Goal: Check status: Check status

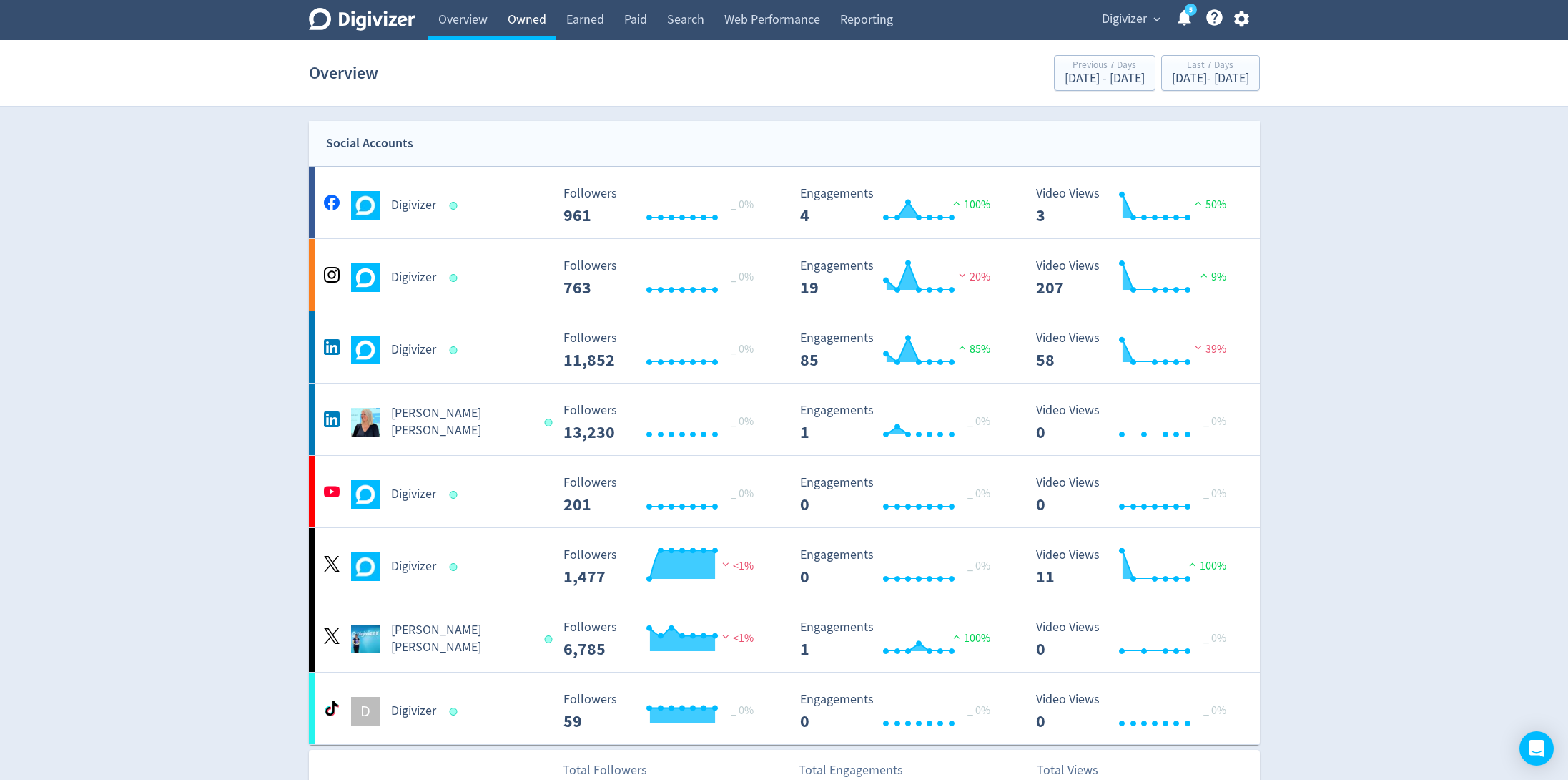
click at [522, 20] on link "Owned" at bounding box center [527, 20] width 59 height 40
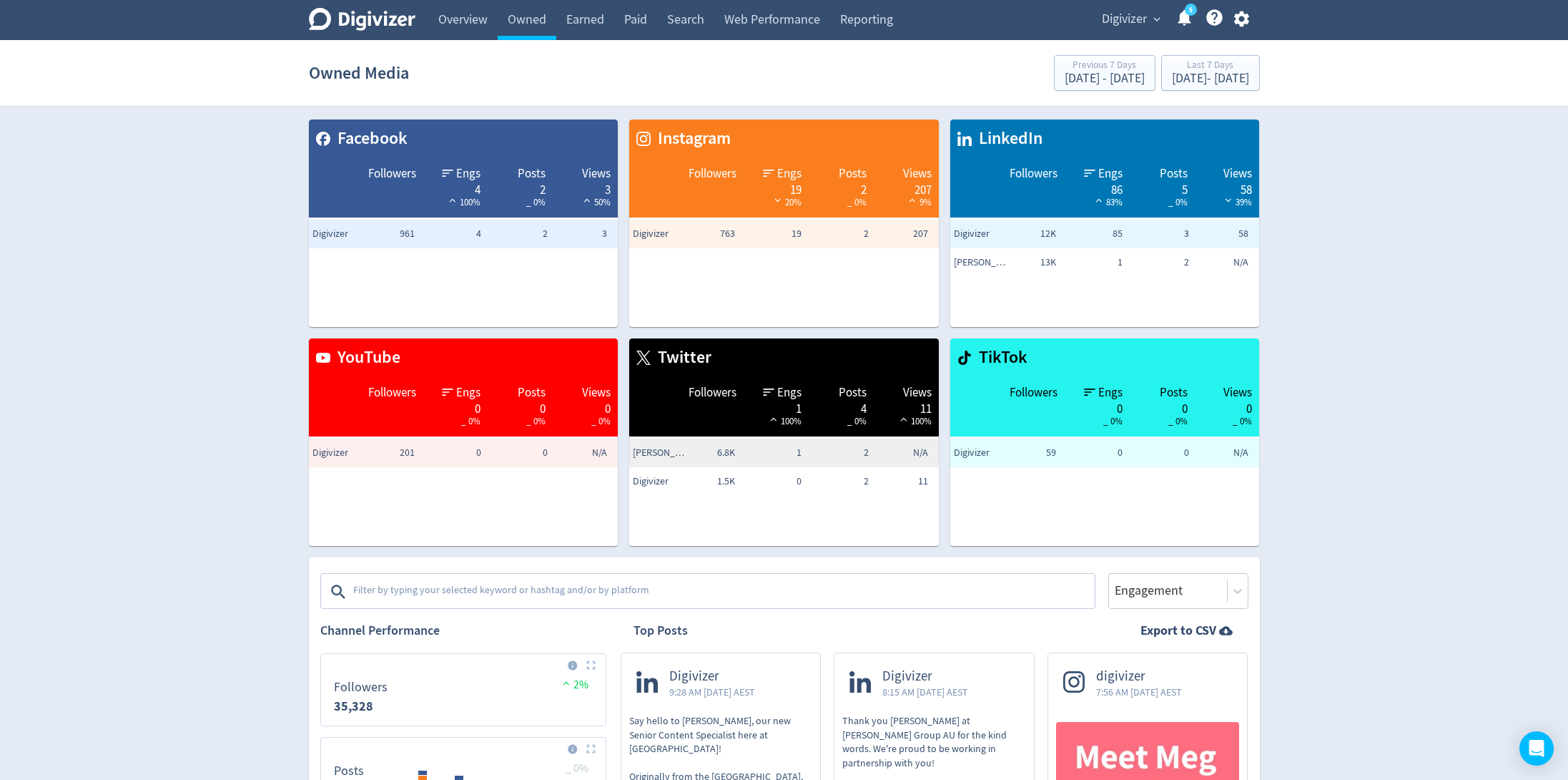
click at [569, 594] on textarea at bounding box center [723, 591] width 742 height 29
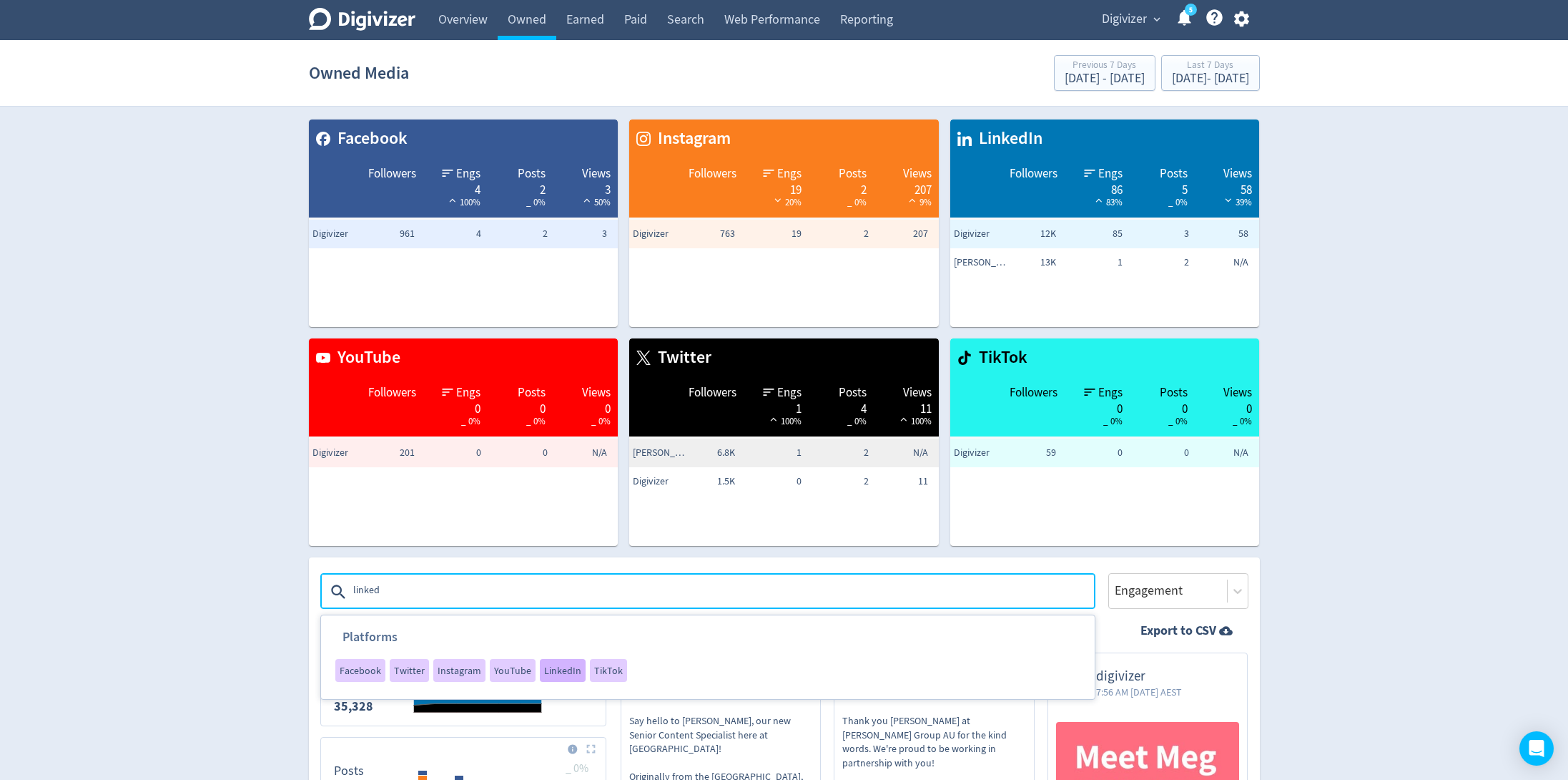
type textarea "linked"
click at [550, 675] on span "LinkedIn" at bounding box center [563, 670] width 37 height 10
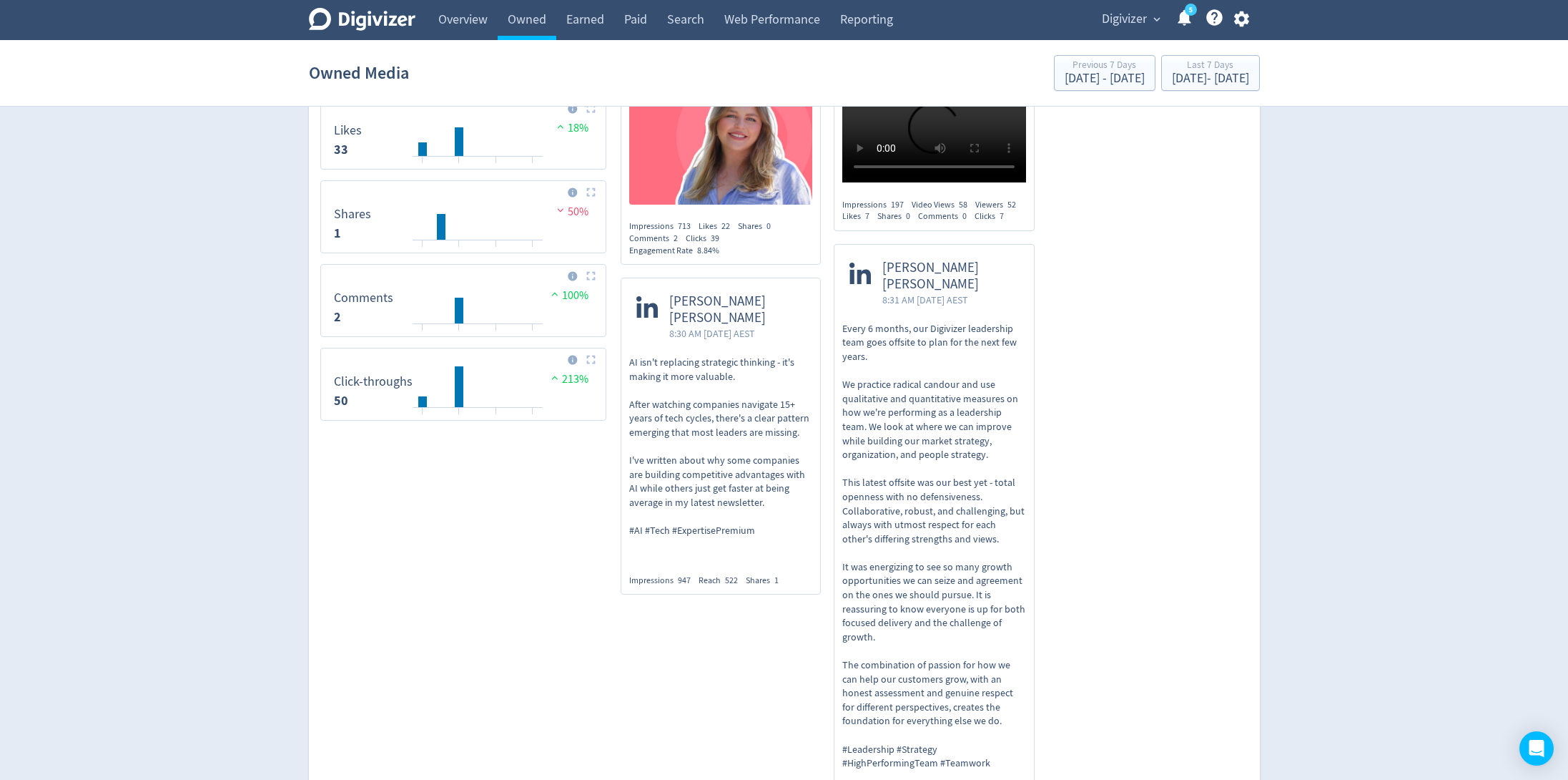
scroll to position [820, 0]
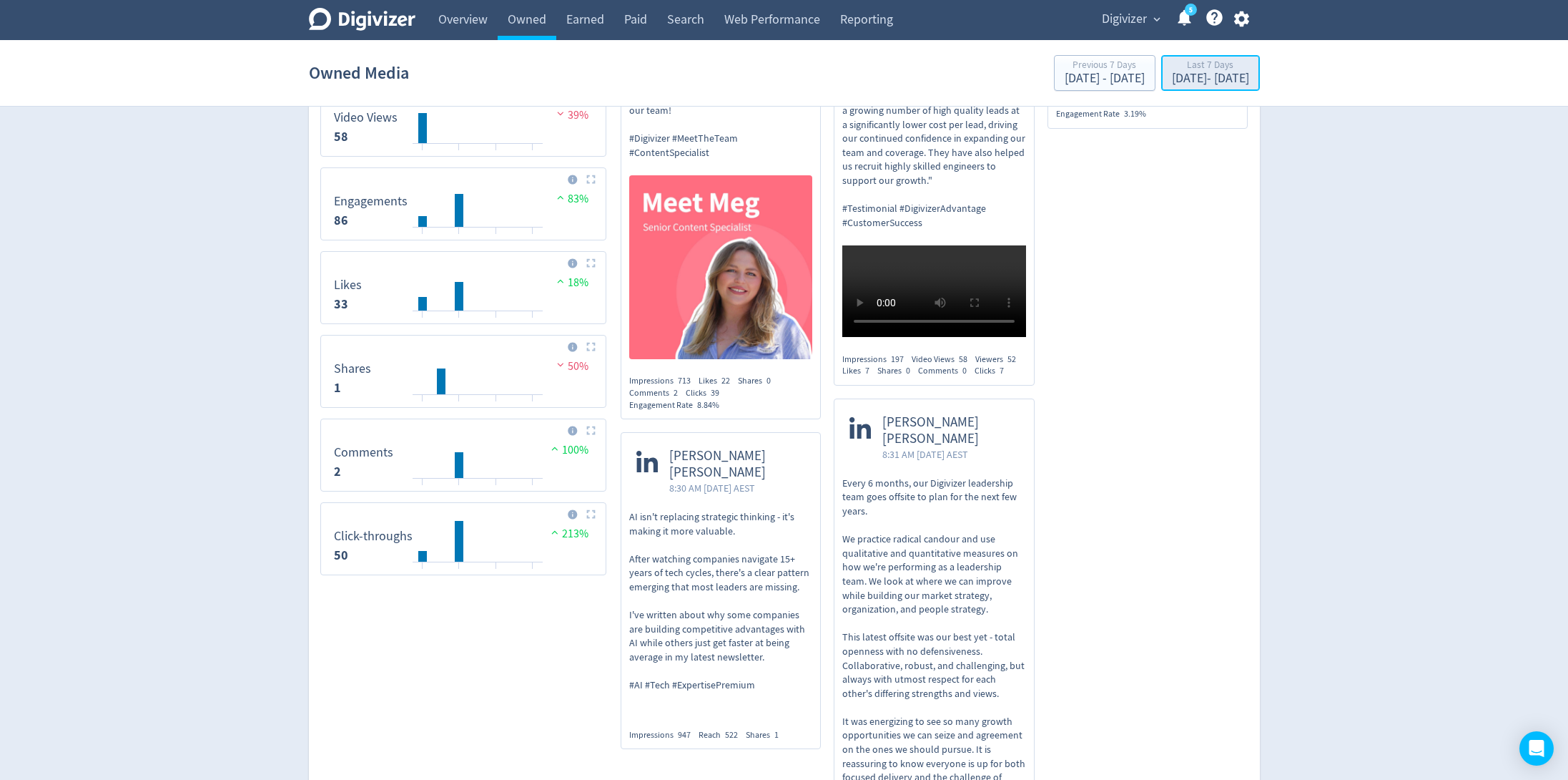
click at [1191, 85] on div "[DATE] - [DATE]" at bounding box center [1211, 78] width 77 height 13
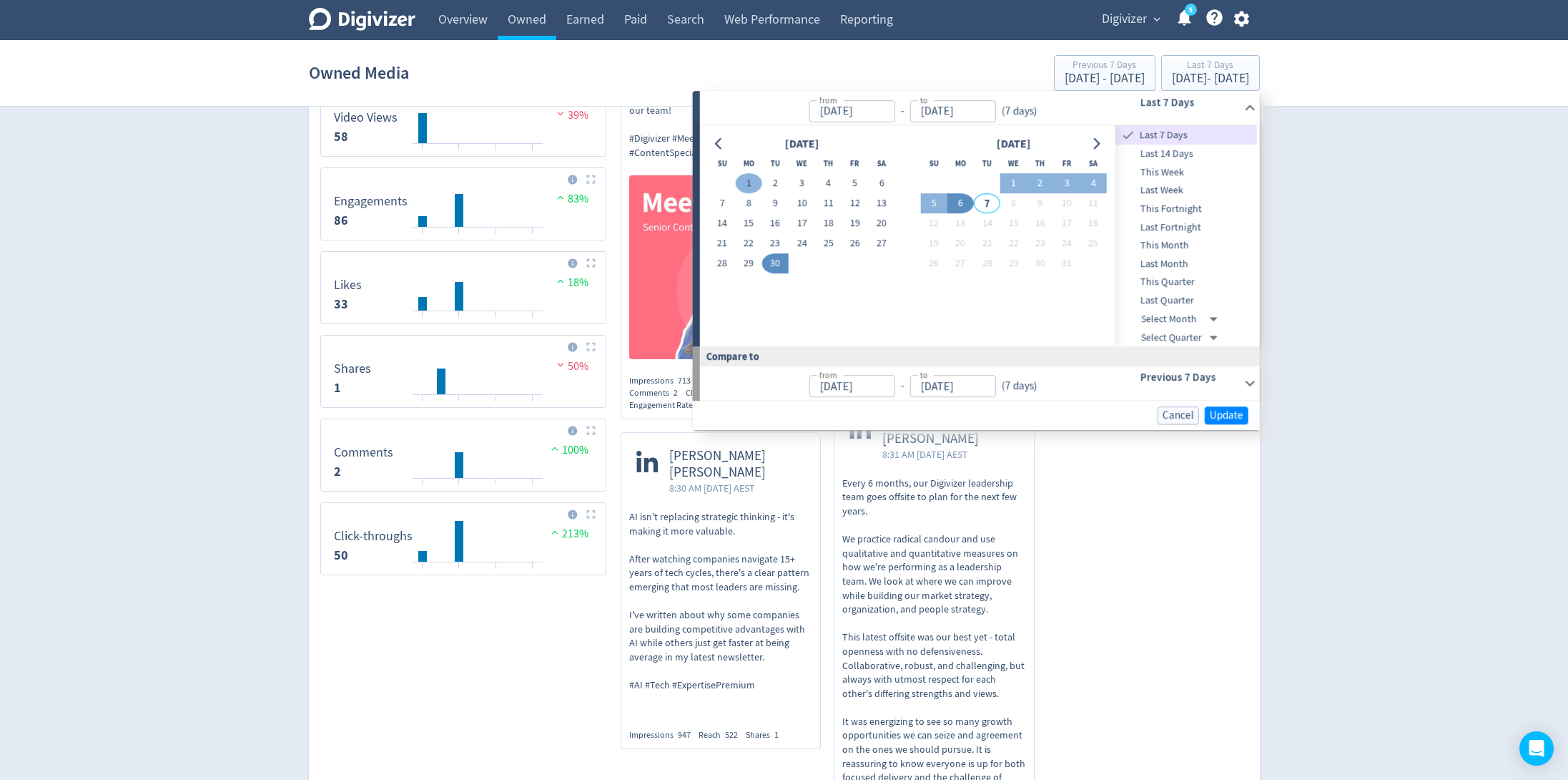
click at [747, 179] on button "1" at bounding box center [749, 184] width 26 height 20
type input "[DATE]"
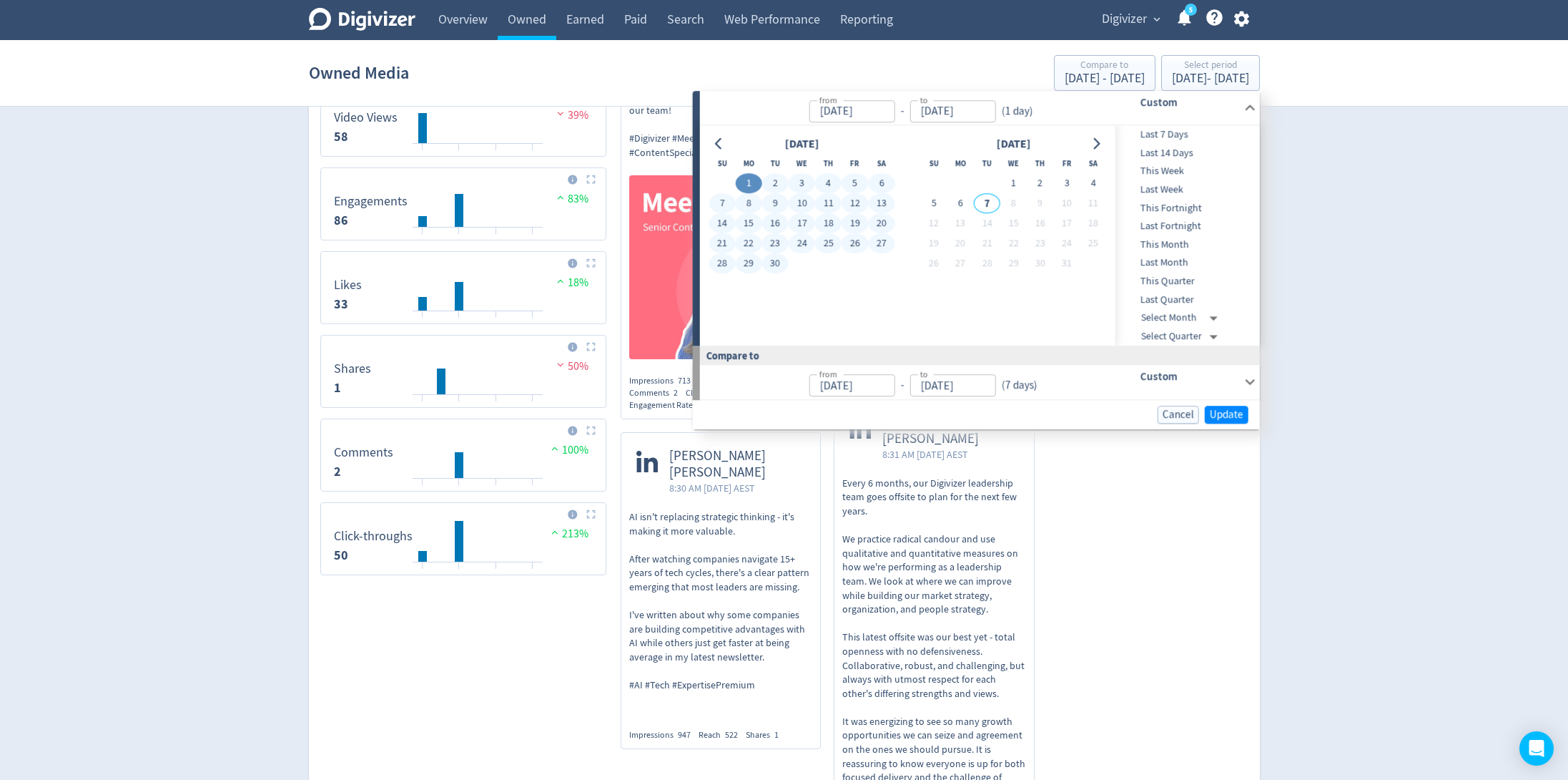
click at [781, 261] on button "30" at bounding box center [775, 264] width 26 height 20
type input "[DATE]"
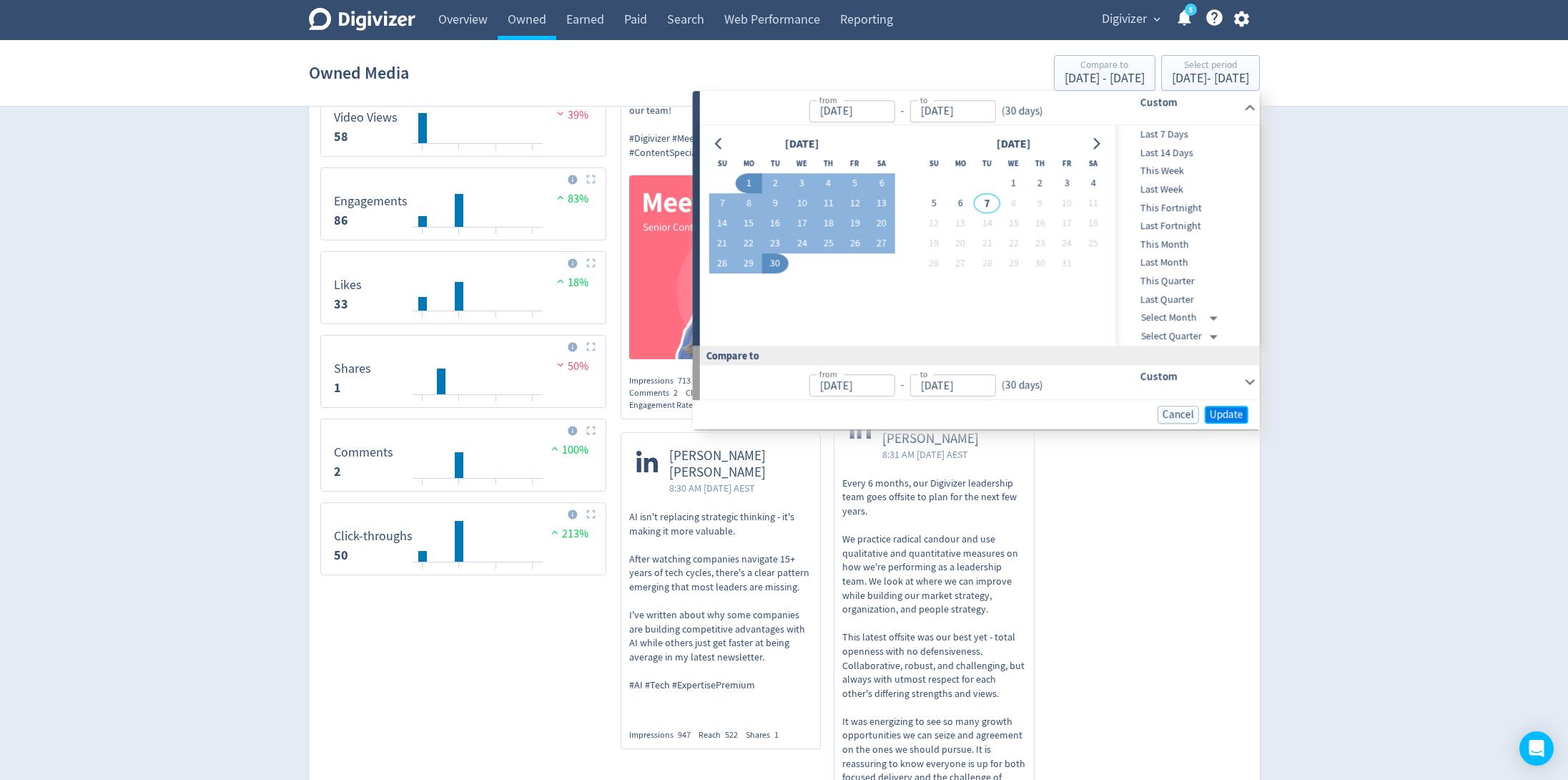
click at [1241, 409] on span "Update" at bounding box center [1226, 415] width 33 height 11
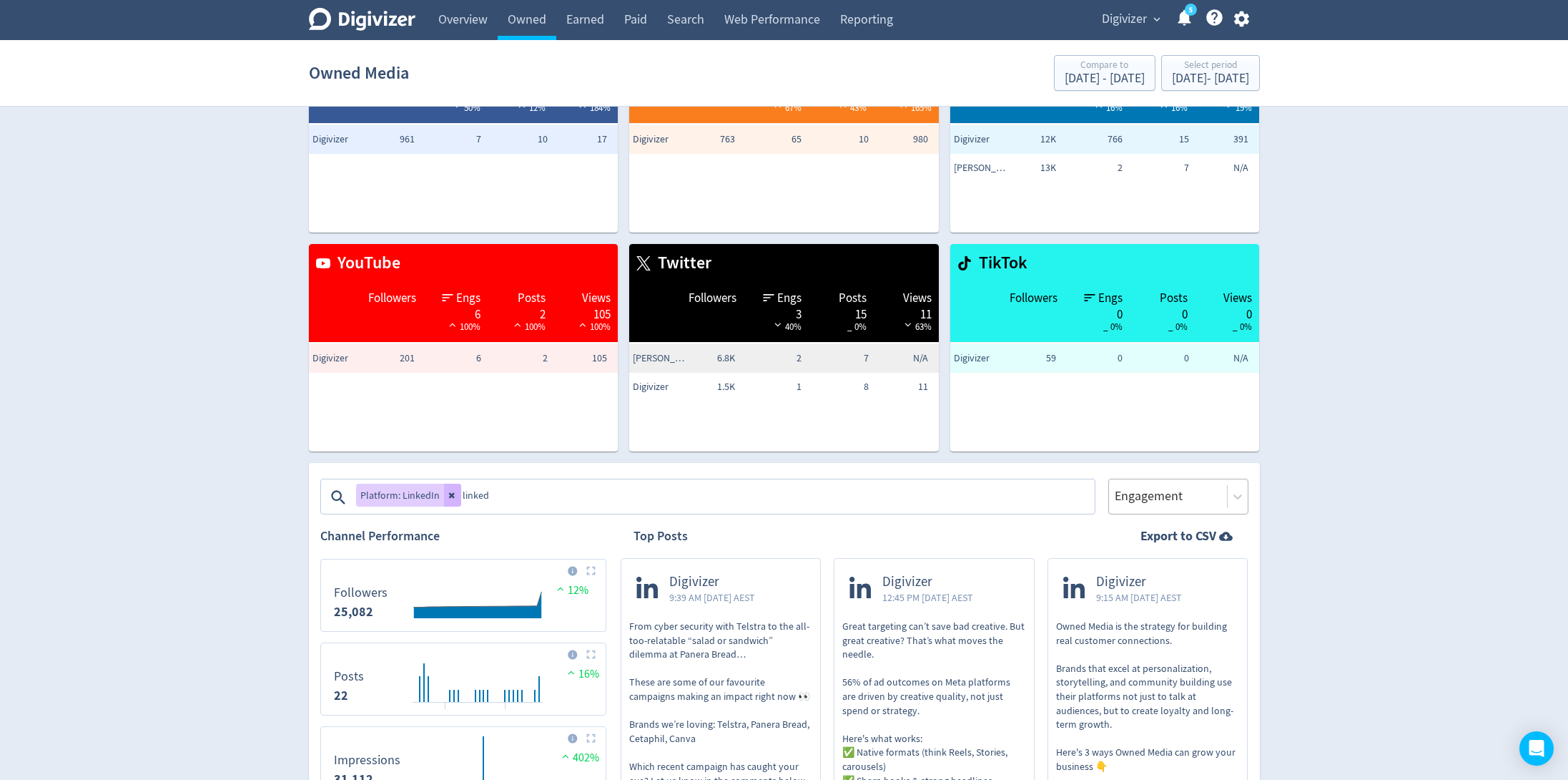
scroll to position [208, 0]
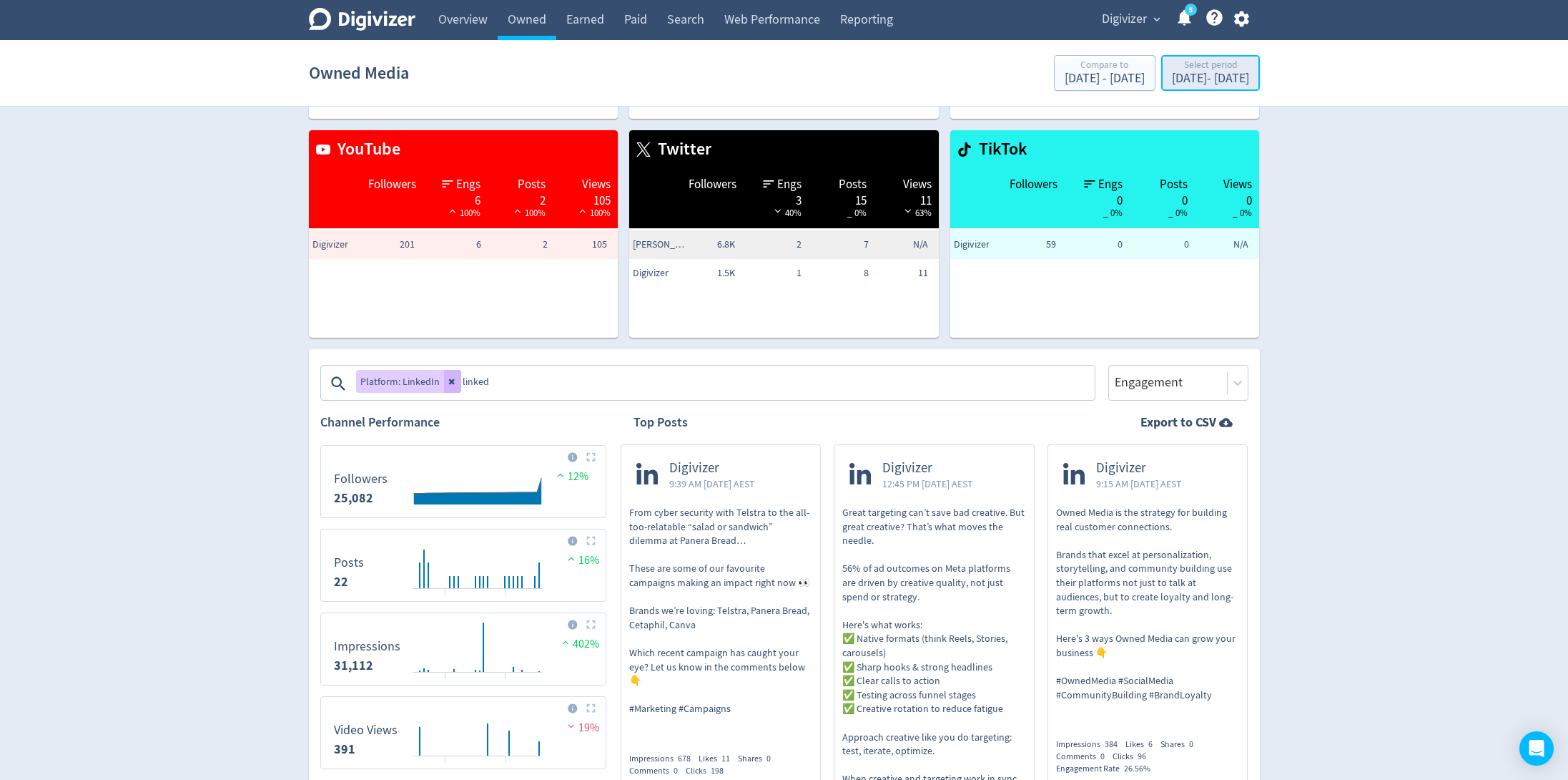
click at [1212, 76] on div "[DATE] - [DATE]" at bounding box center [1211, 78] width 77 height 13
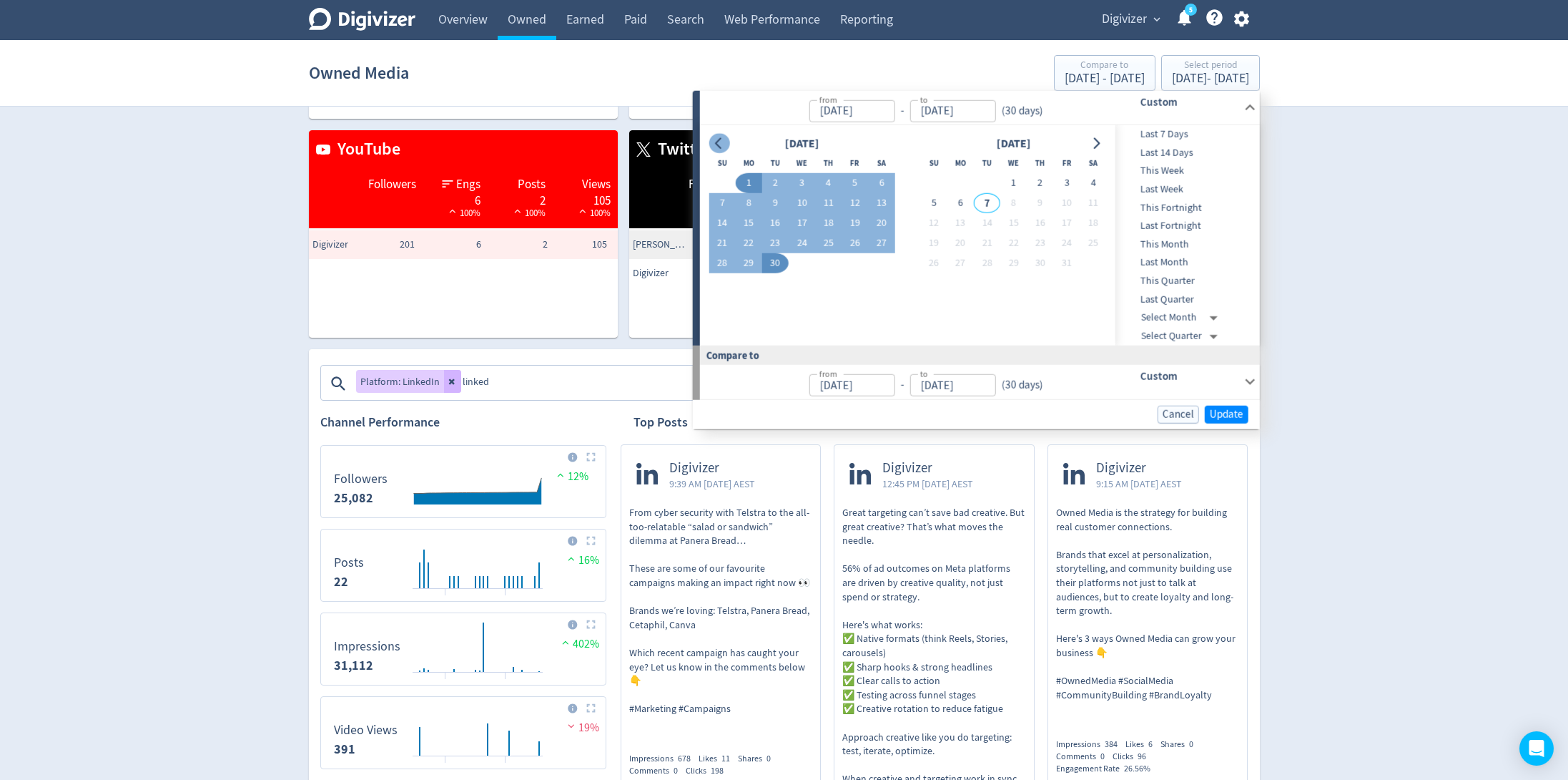
click at [712, 138] on button "Go to previous month" at bounding box center [719, 143] width 21 height 20
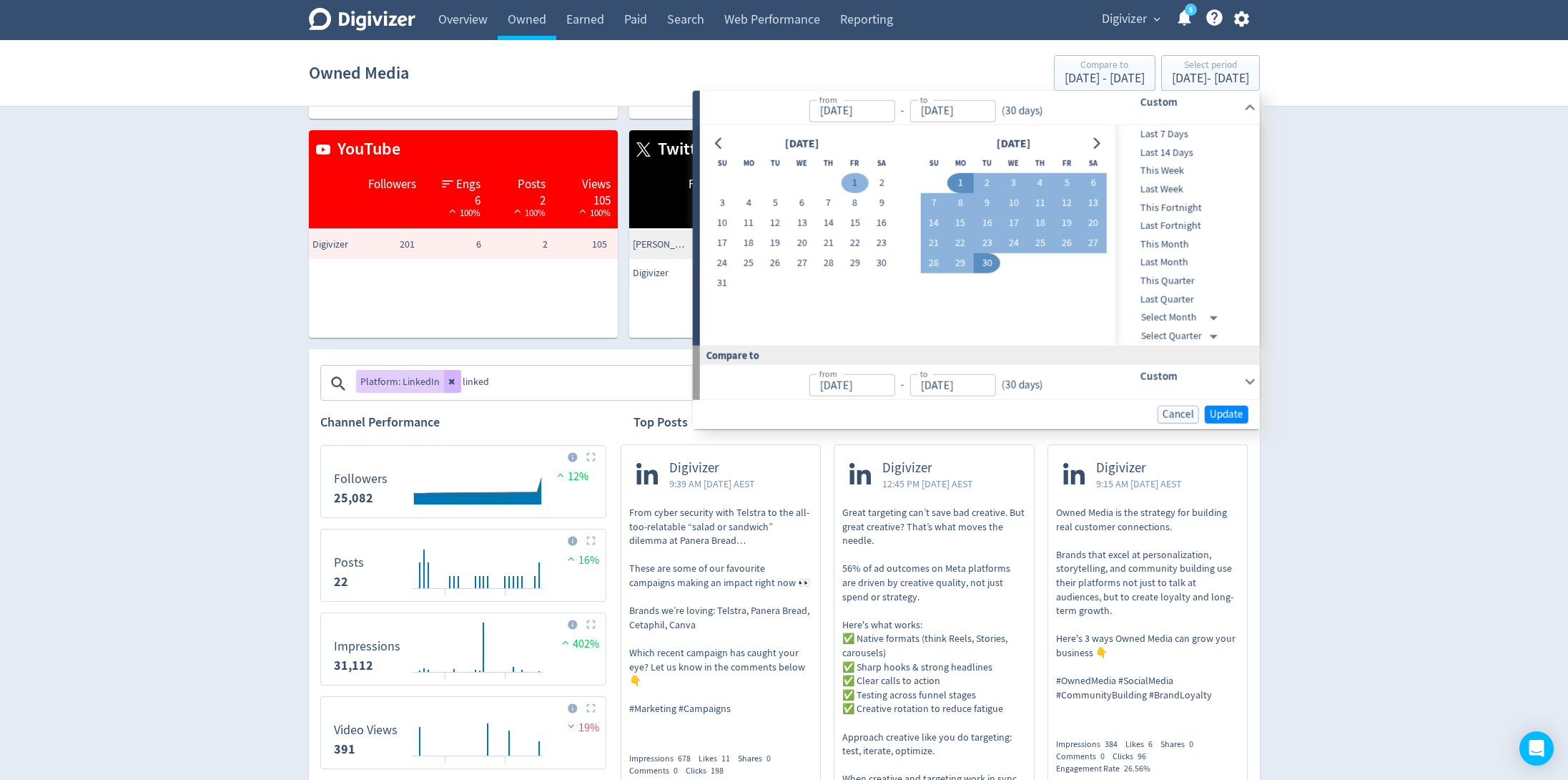
click at [854, 183] on button "1" at bounding box center [855, 183] width 26 height 20
type input "[DATE]"
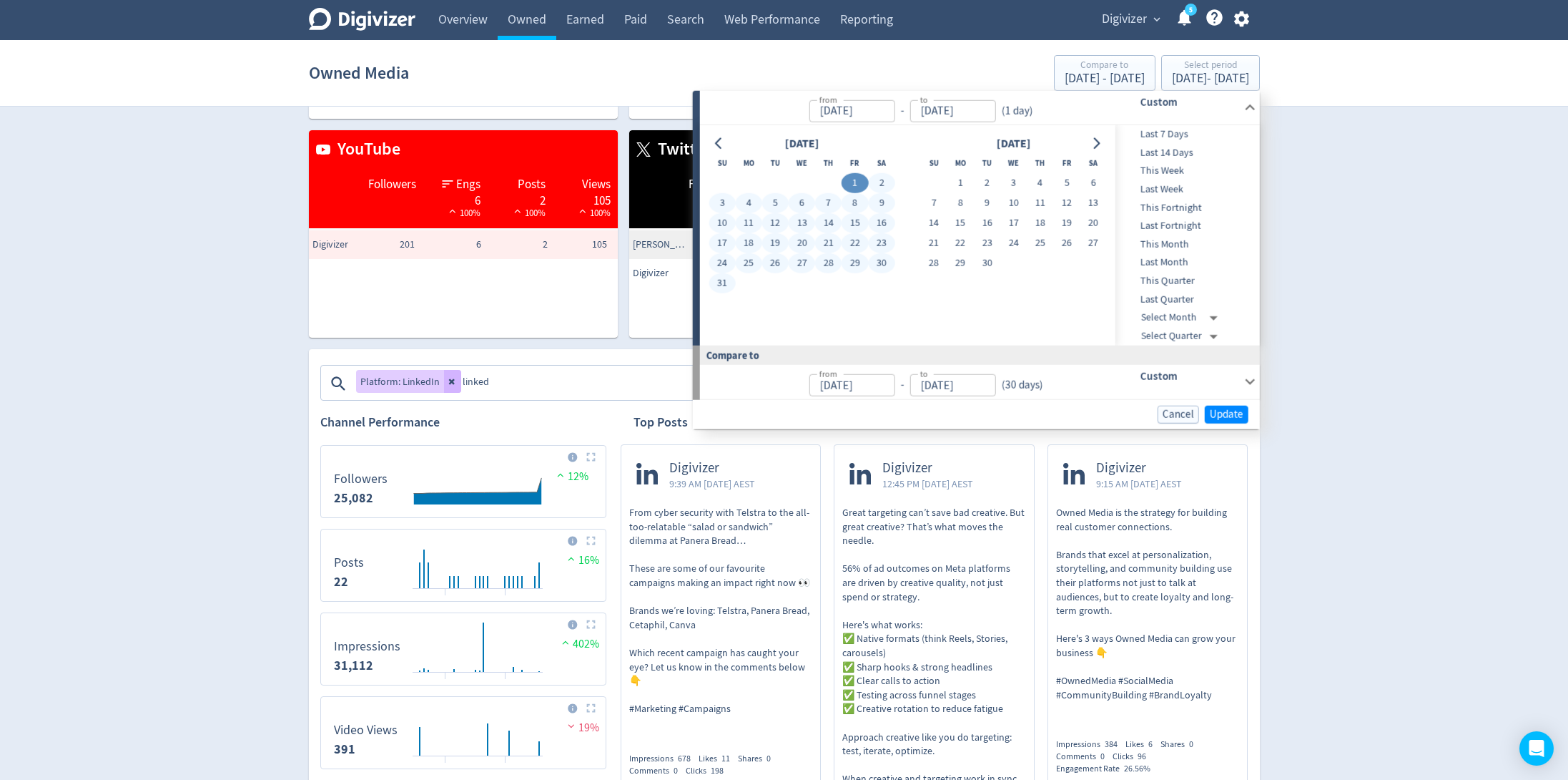
click at [724, 284] on button "31" at bounding box center [722, 283] width 26 height 20
type input "[DATE]"
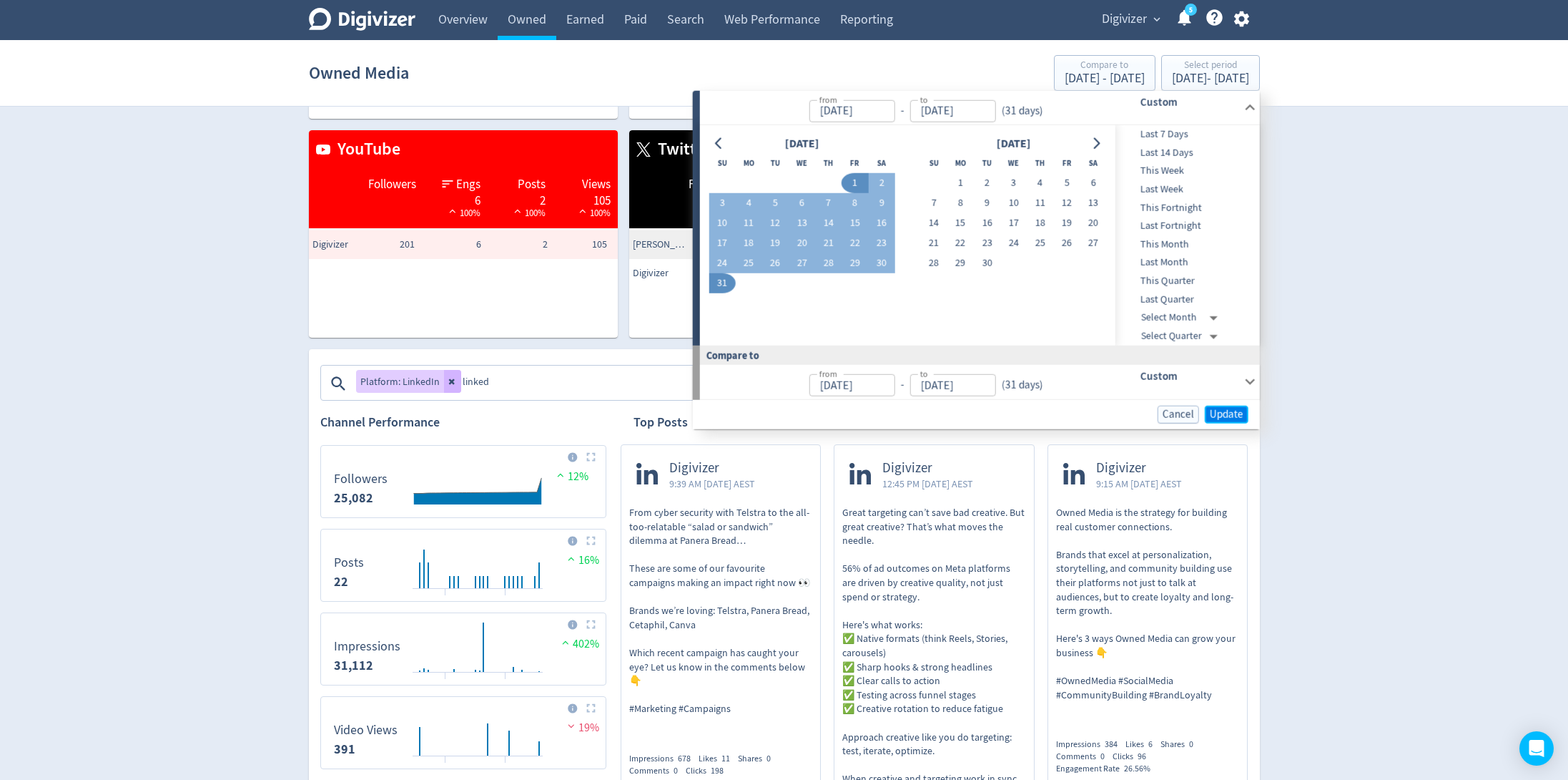
click at [1228, 410] on span "Update" at bounding box center [1226, 414] width 33 height 11
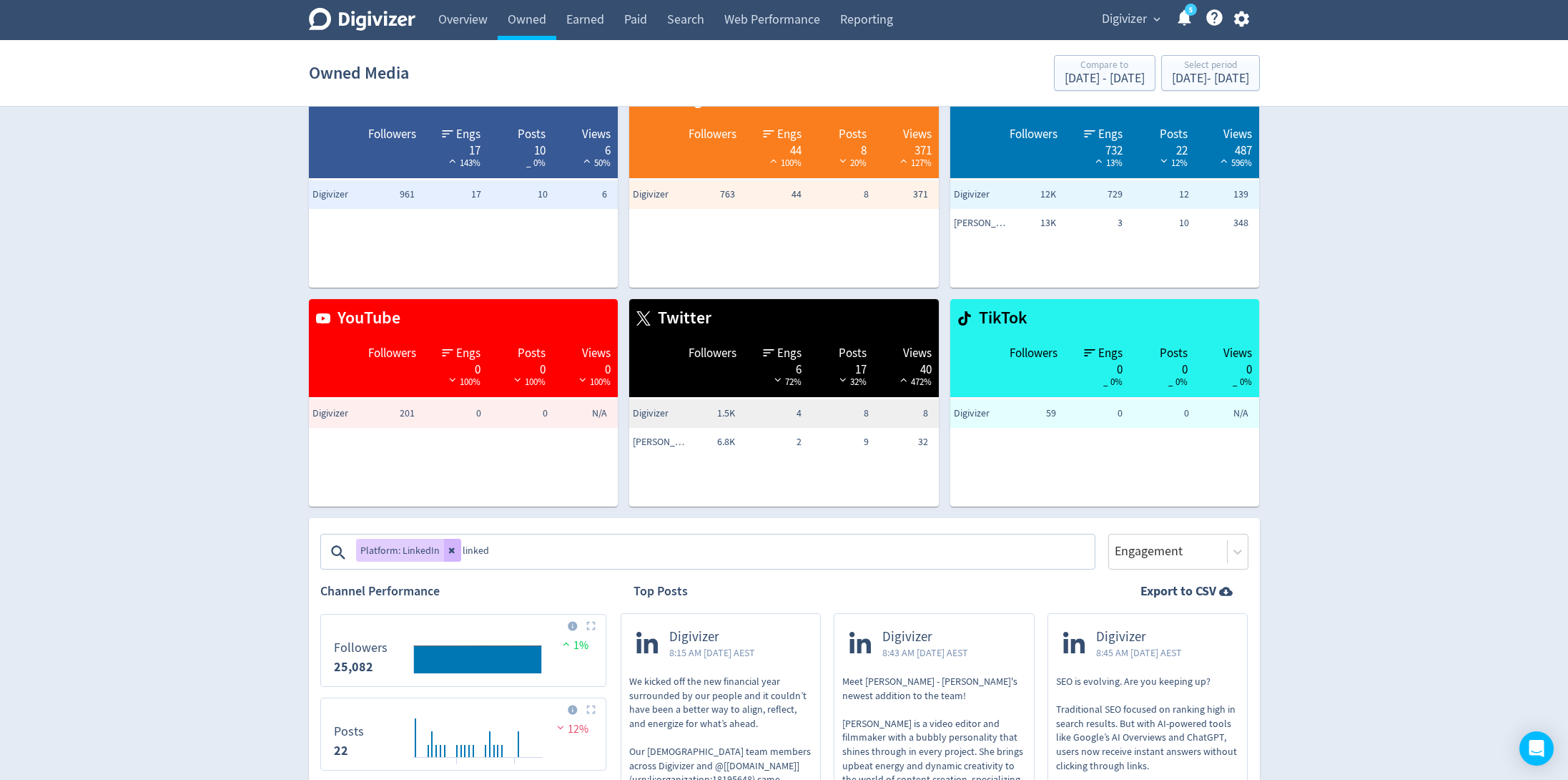
scroll to position [0, 0]
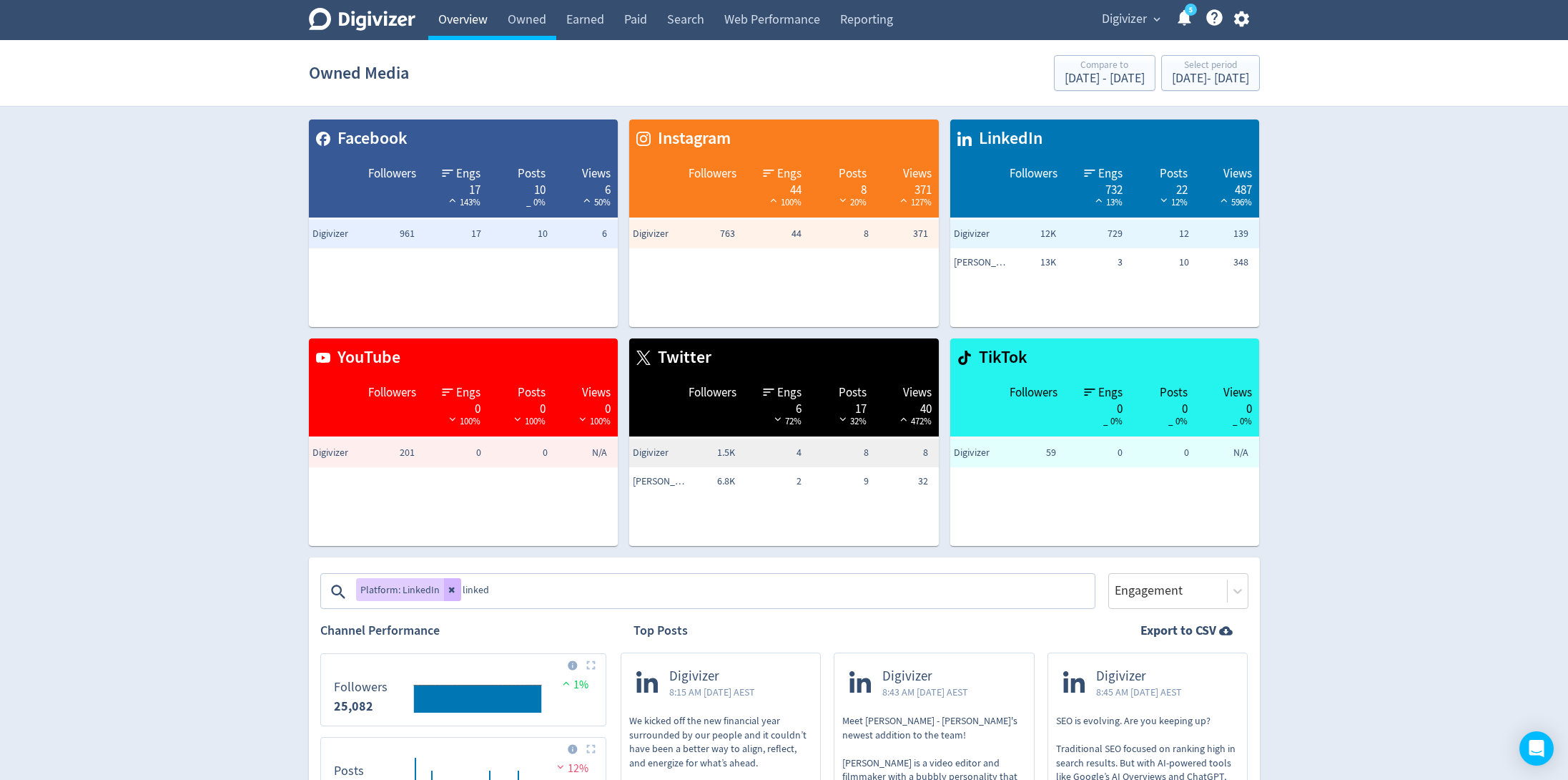
click at [454, 19] on link "Overview" at bounding box center [463, 20] width 69 height 40
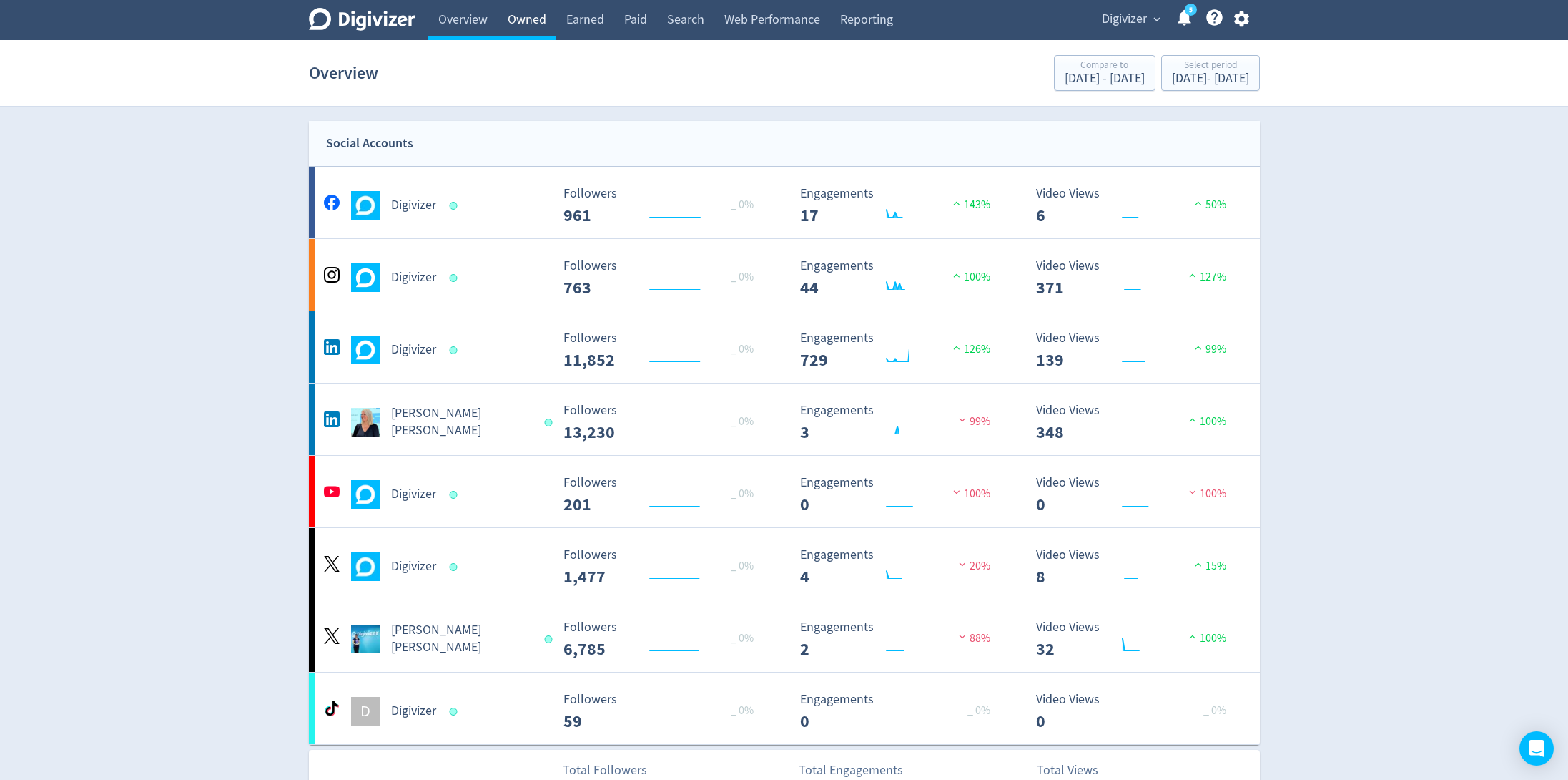
click at [525, 18] on link "Owned" at bounding box center [527, 20] width 59 height 40
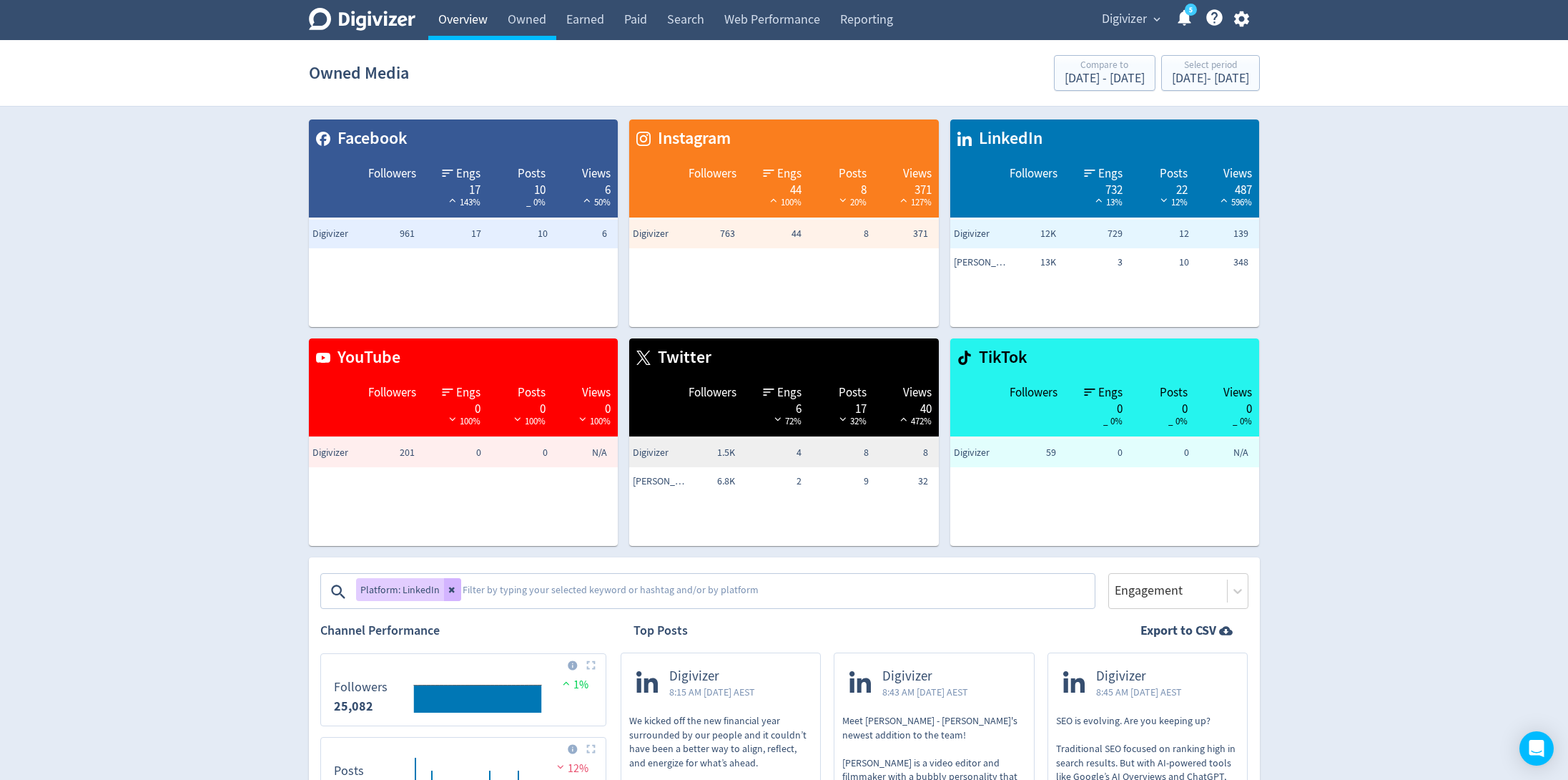
click at [472, 4] on link "Overview" at bounding box center [463, 20] width 69 height 40
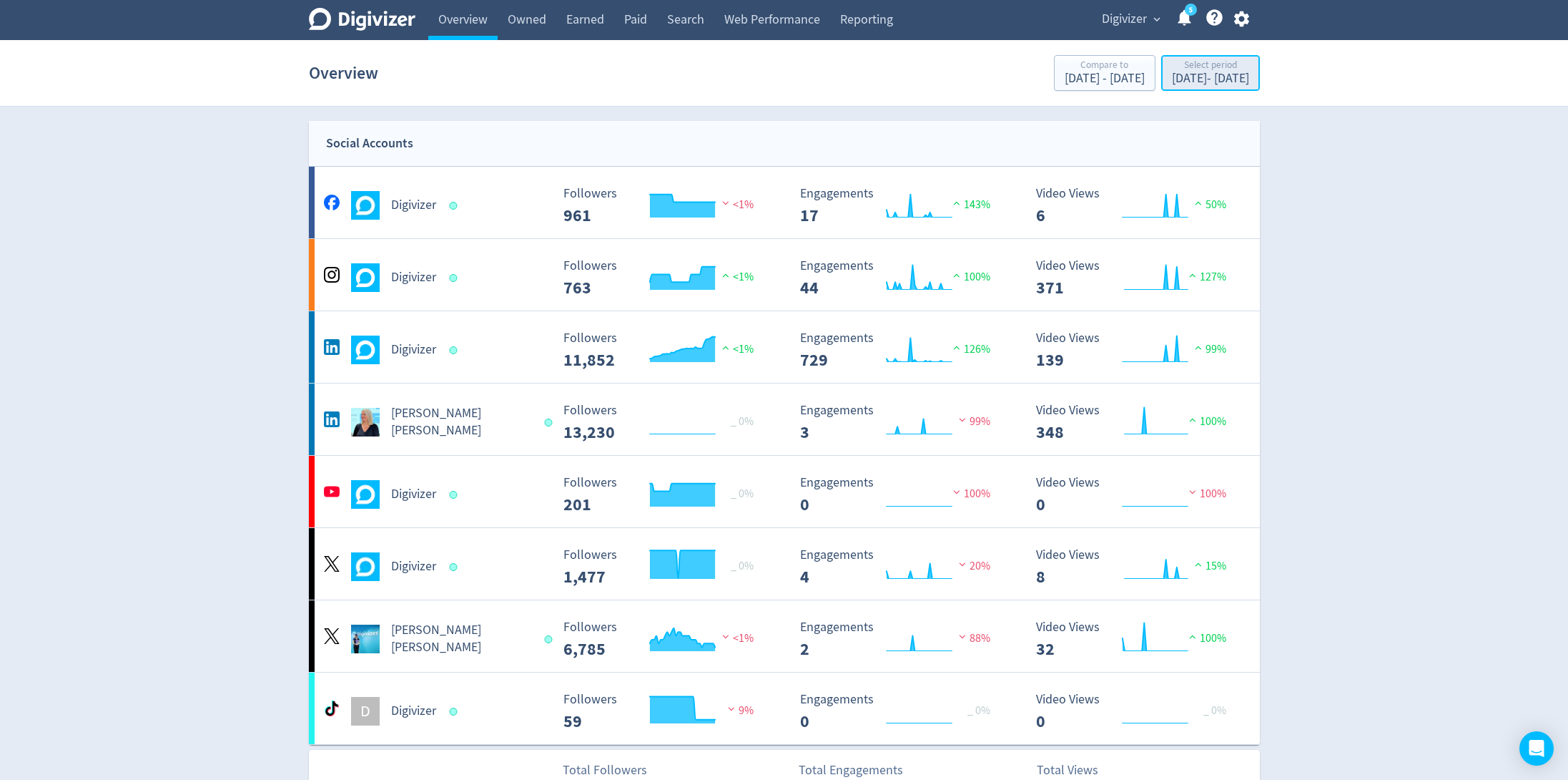
click at [1178, 60] on div "Select period" at bounding box center [1211, 66] width 77 height 12
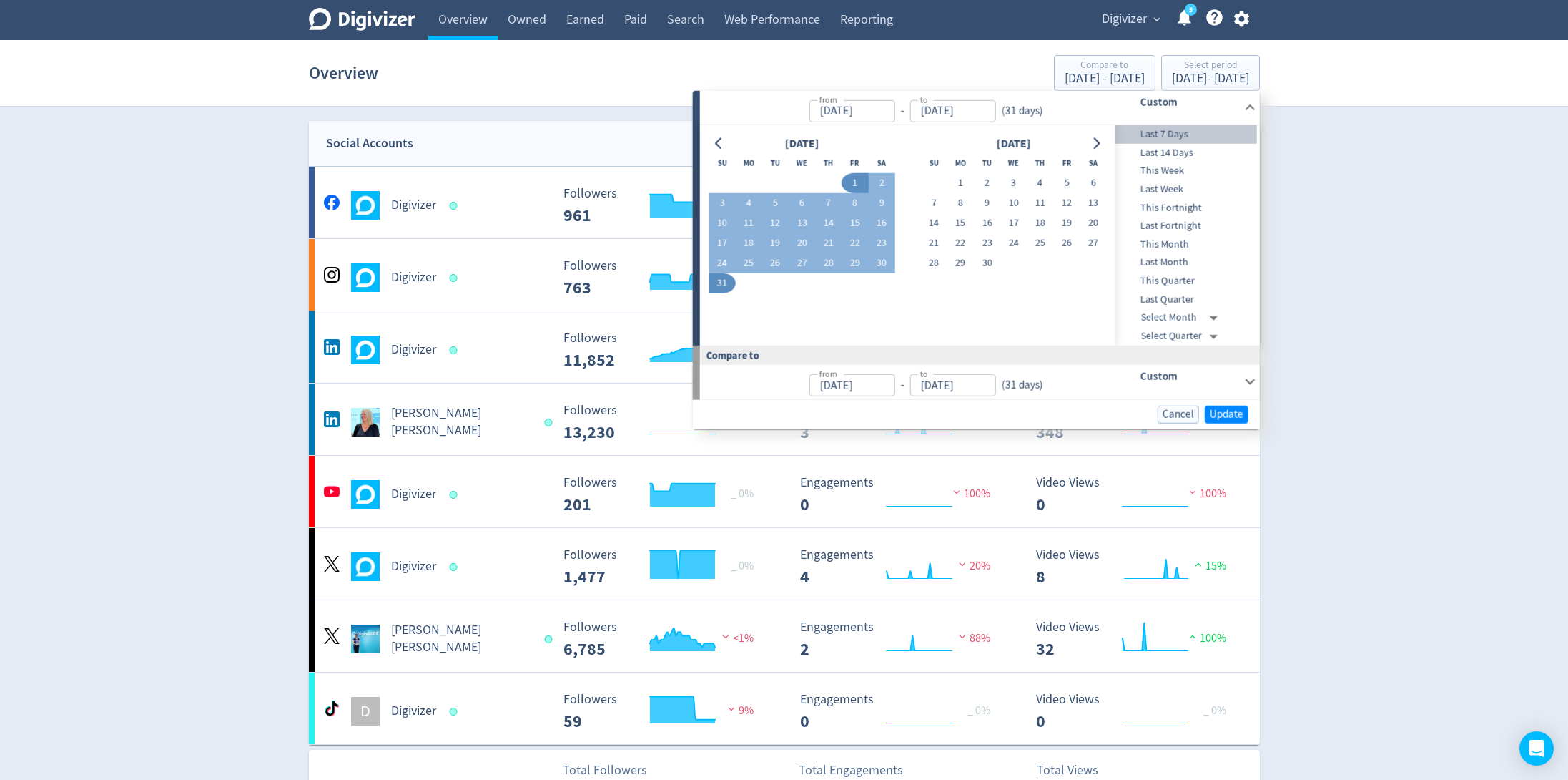
click at [1175, 127] on span "Last 7 Days" at bounding box center [1186, 134] width 141 height 16
type input "[DATE]"
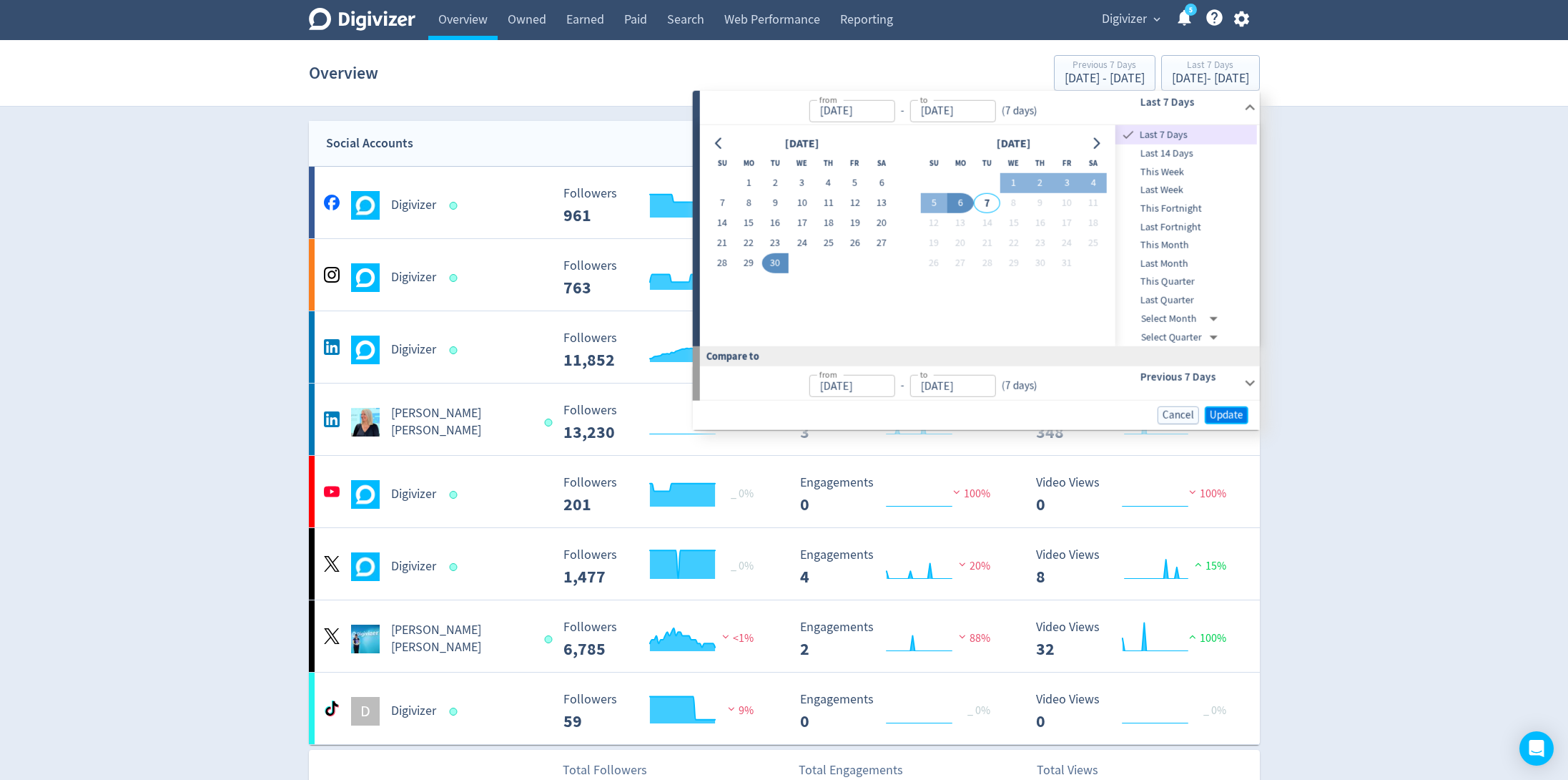
click at [1229, 410] on span "Update" at bounding box center [1226, 415] width 33 height 11
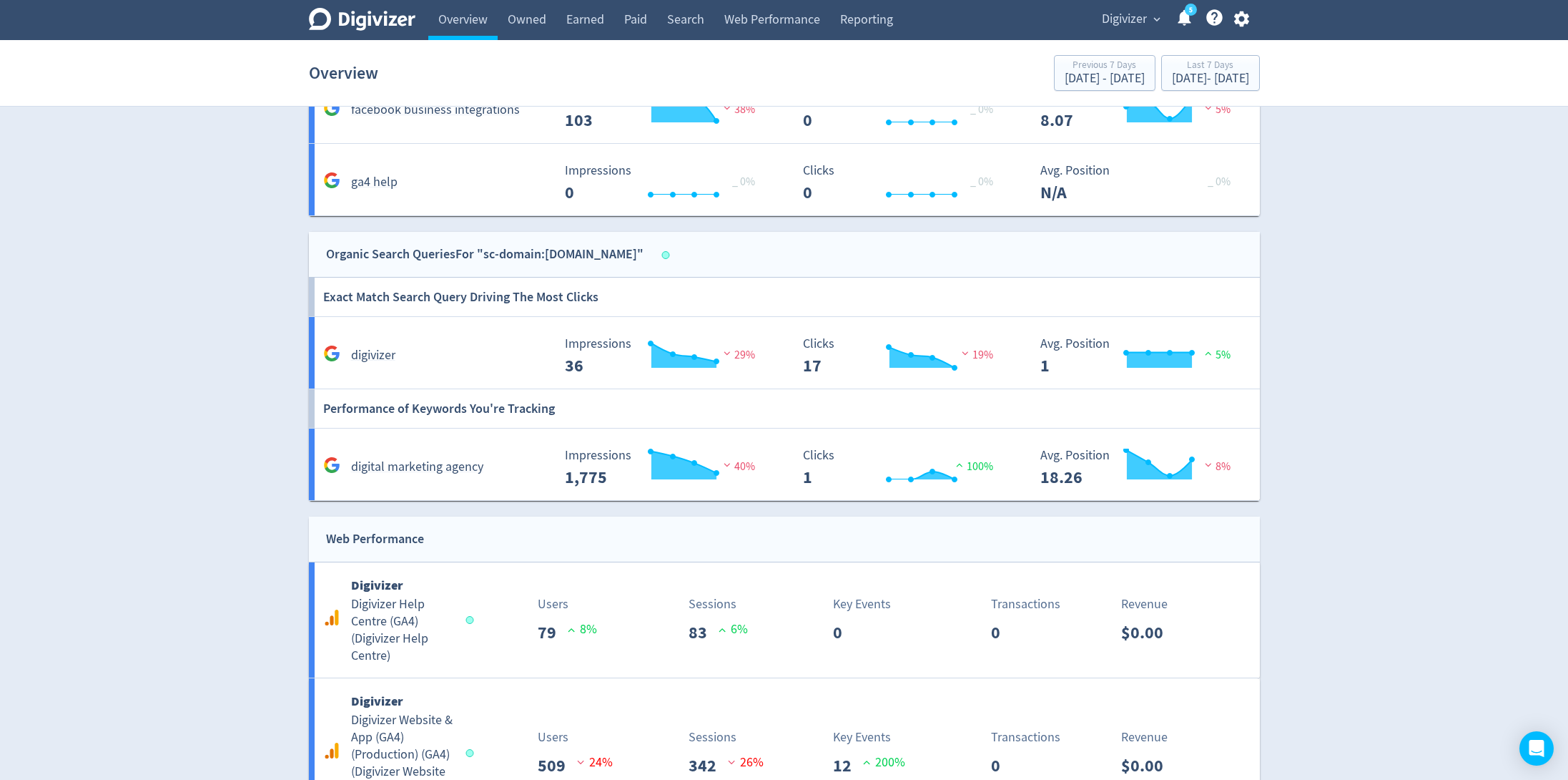
scroll to position [1913, 0]
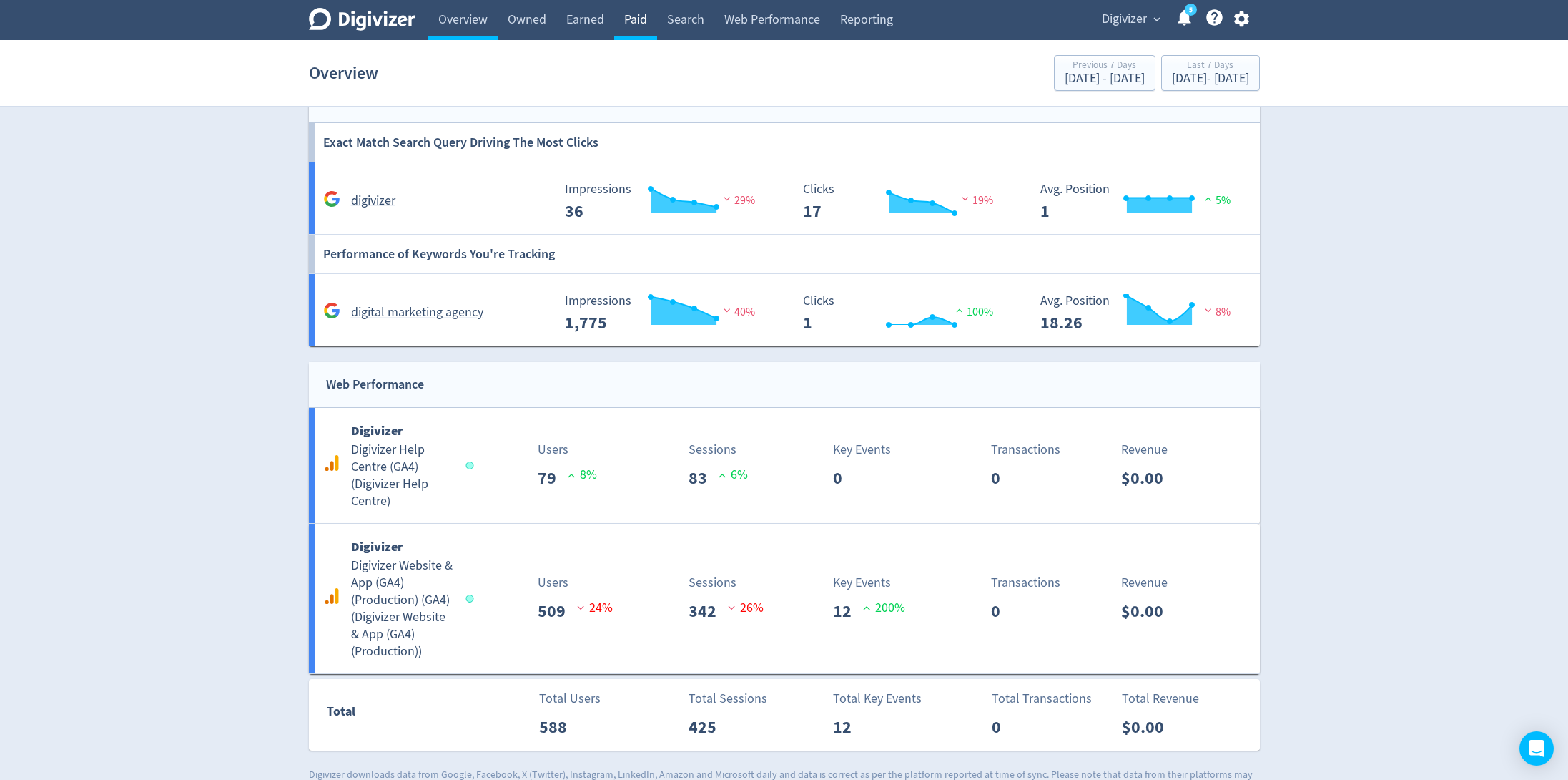
click at [639, 25] on link "Paid" at bounding box center [636, 20] width 43 height 40
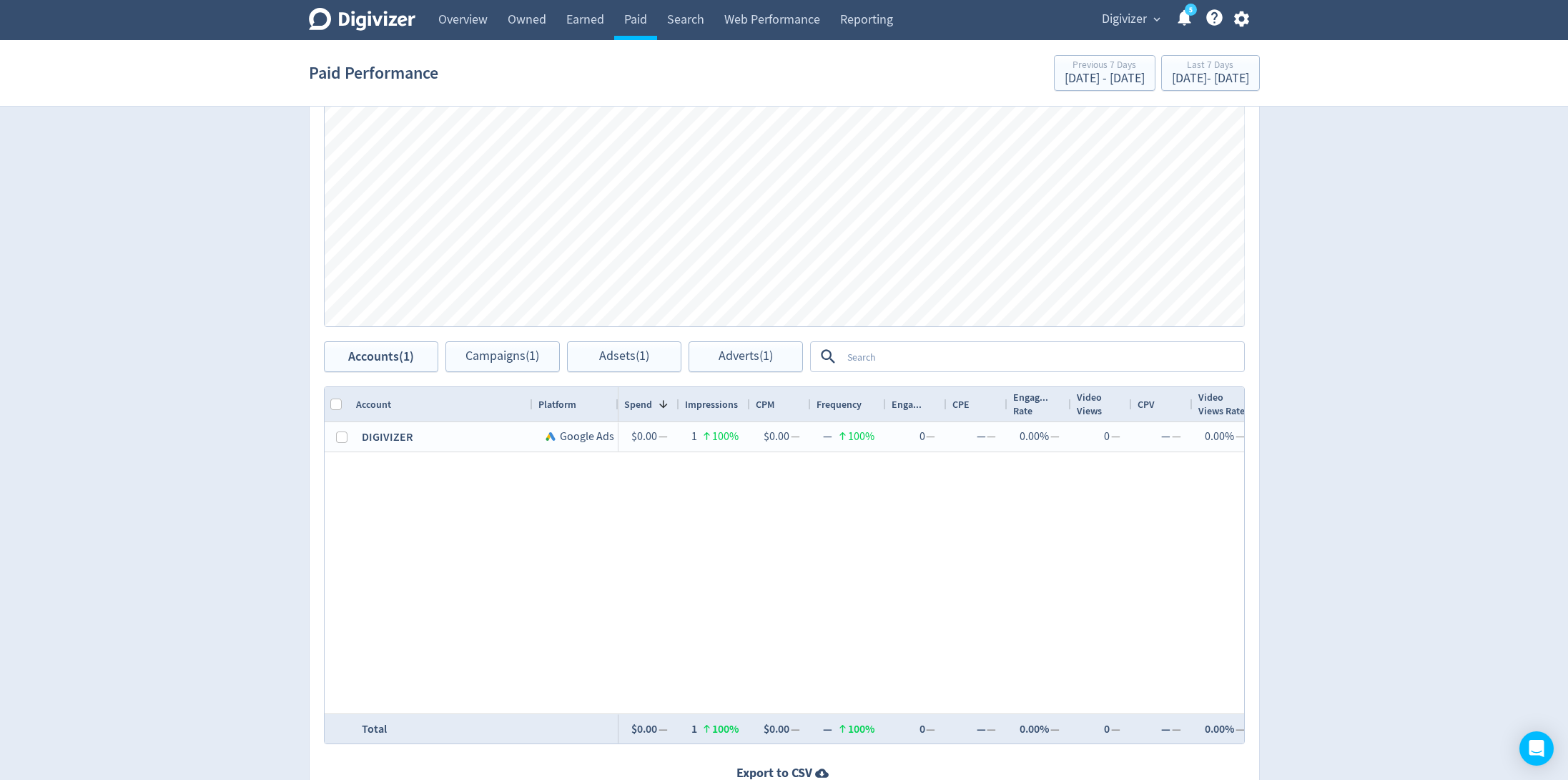
scroll to position [591, 0]
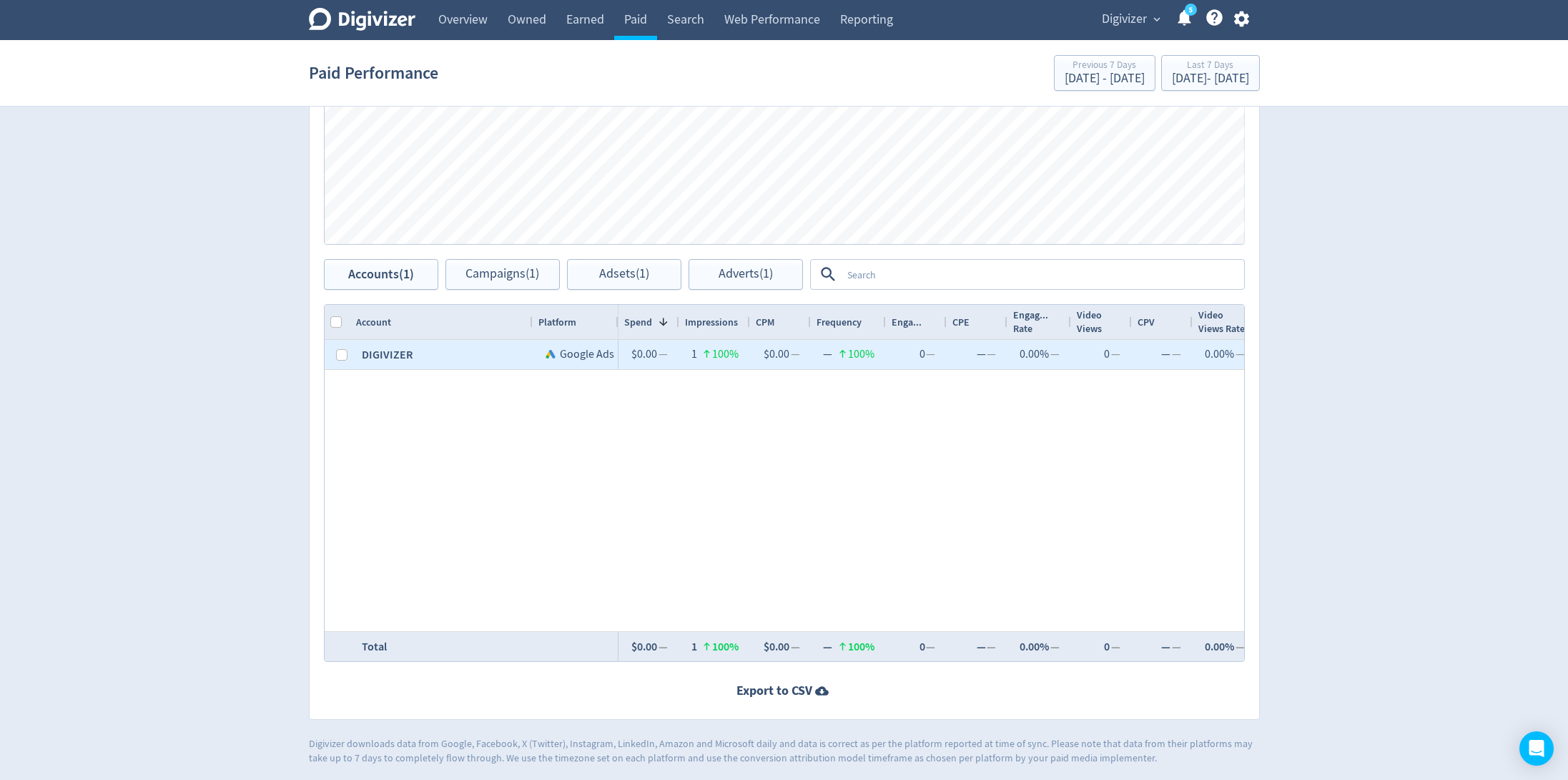
click at [378, 355] on div "DIGIVIZER" at bounding box center [442, 354] width 183 height 29
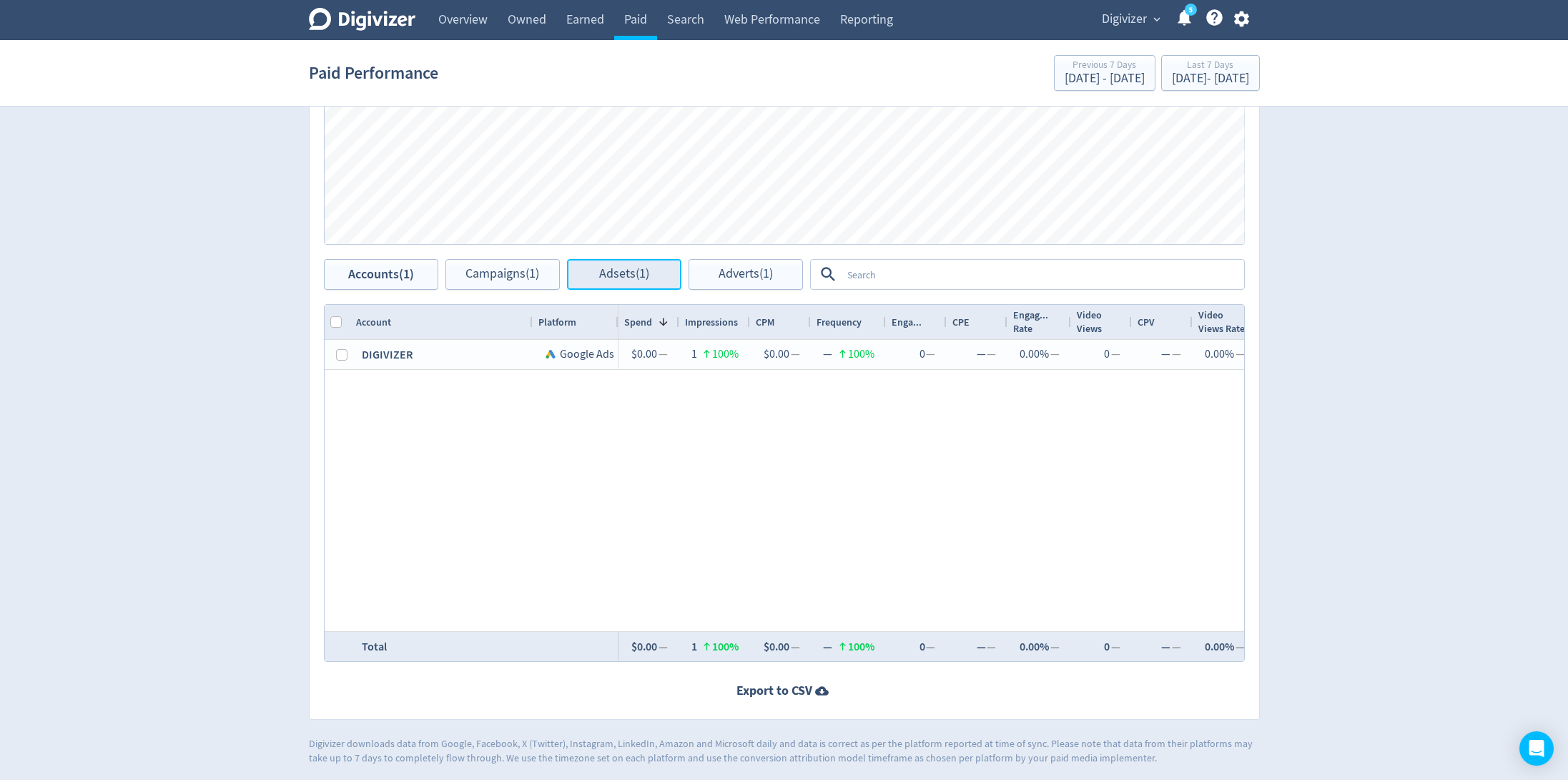
click at [602, 277] on span "Adsets (1)" at bounding box center [624, 274] width 50 height 13
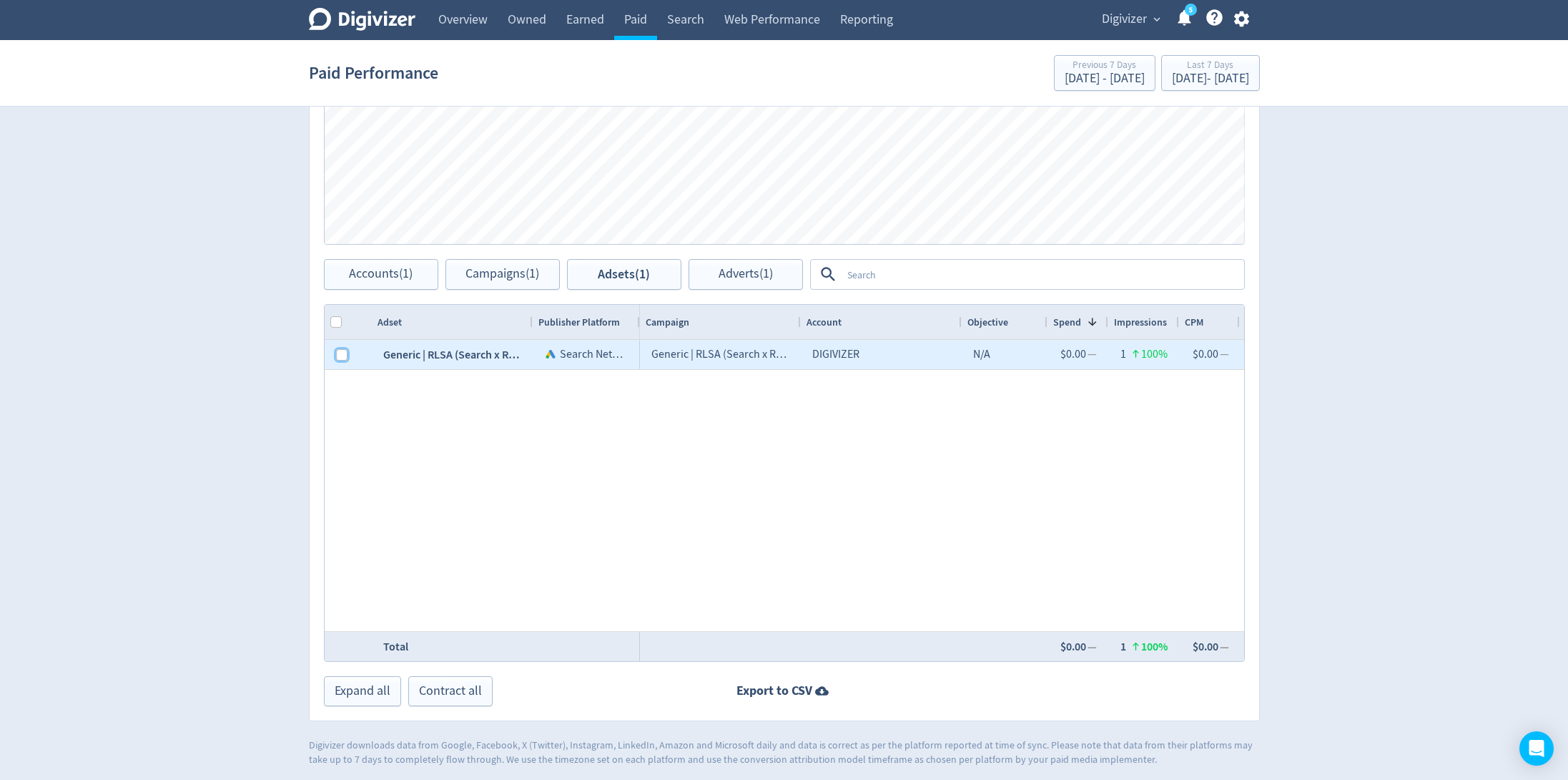
click at [336, 350] on input "Press Space to toggle row selection (unchecked)" at bounding box center [342, 355] width 11 height 11
checkbox input "true"
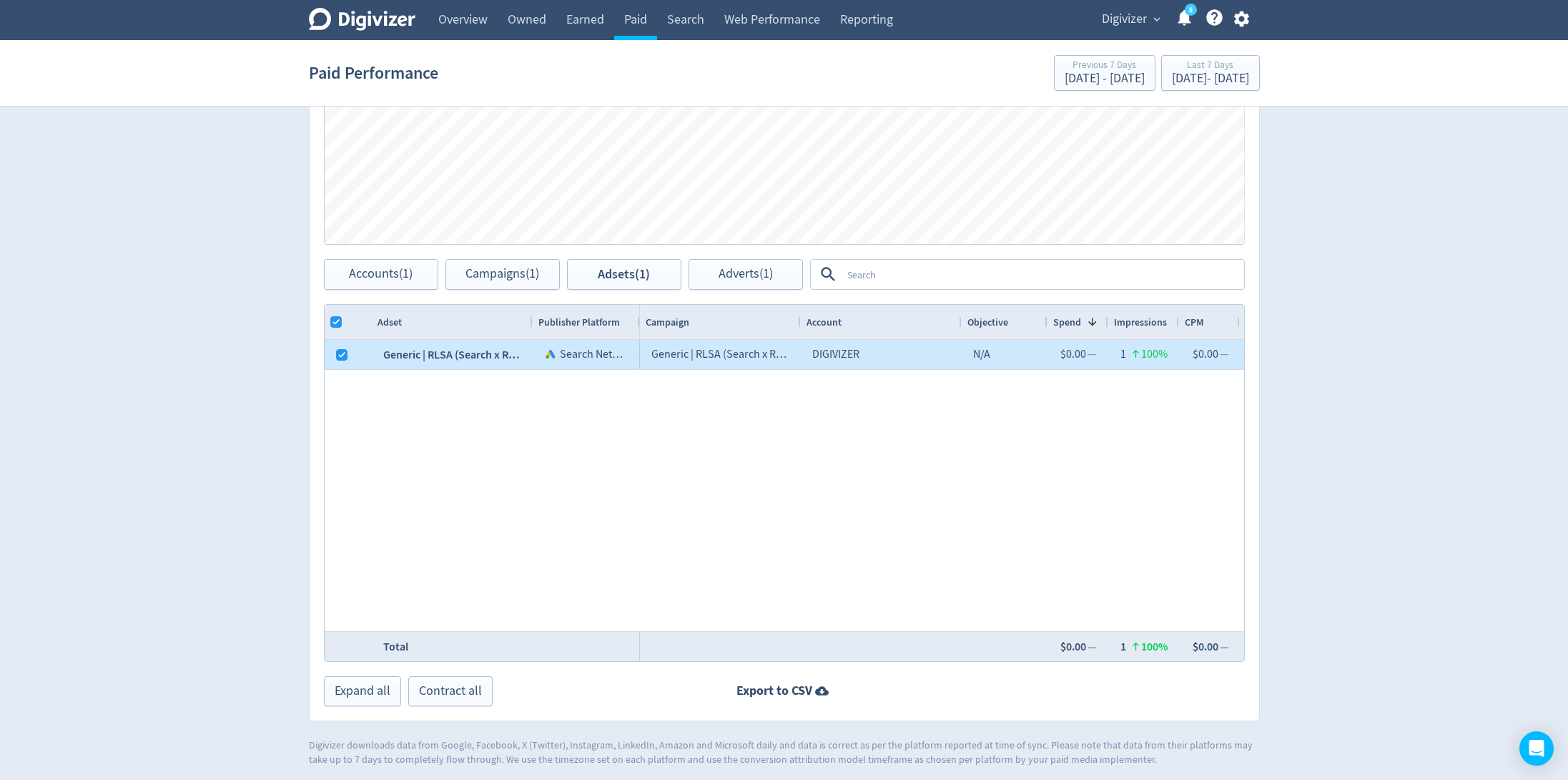
click at [431, 351] on div "Generic | RLSA (Search x Retargeting) | Platform Sales | Agency Terms | Exact" at bounding box center [452, 354] width 161 height 29
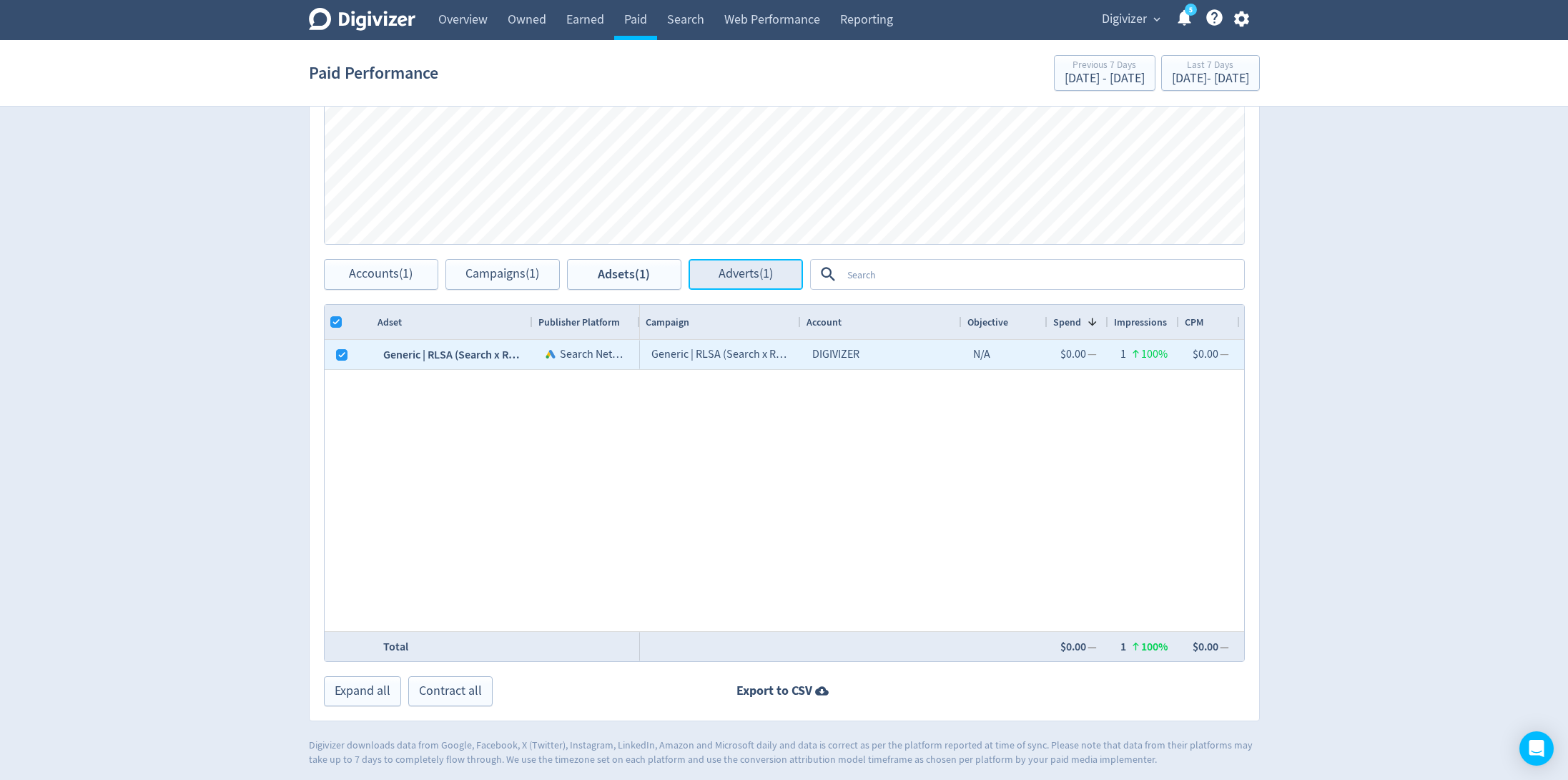
click at [752, 278] on span "Adverts (1)" at bounding box center [746, 274] width 54 height 13
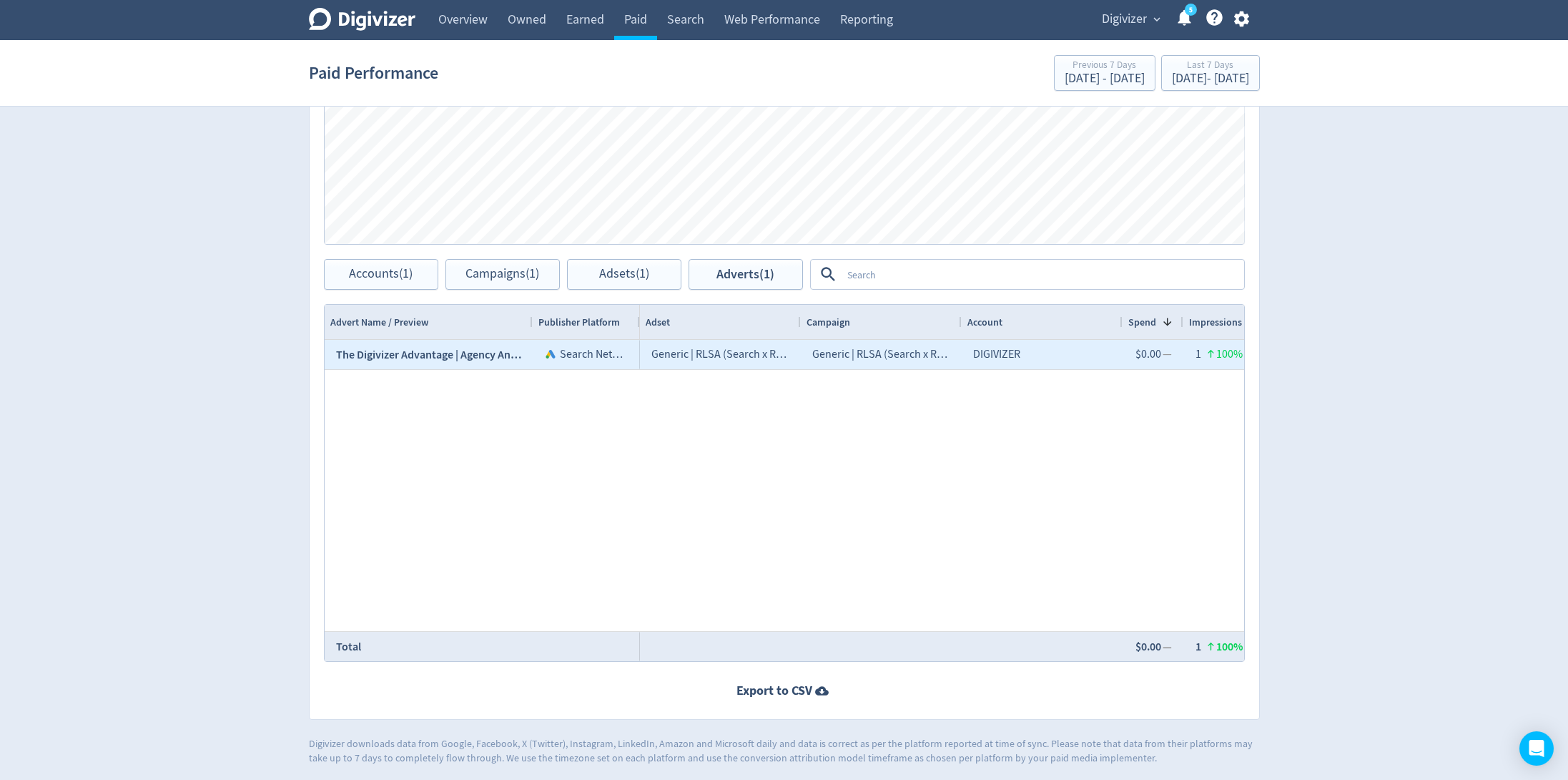
click at [464, 347] on span "The Digivizer Advantage | Agency Analytics Alternatives | Agency Analytics Comp…" at bounding box center [1386, 354] width 2100 height 15
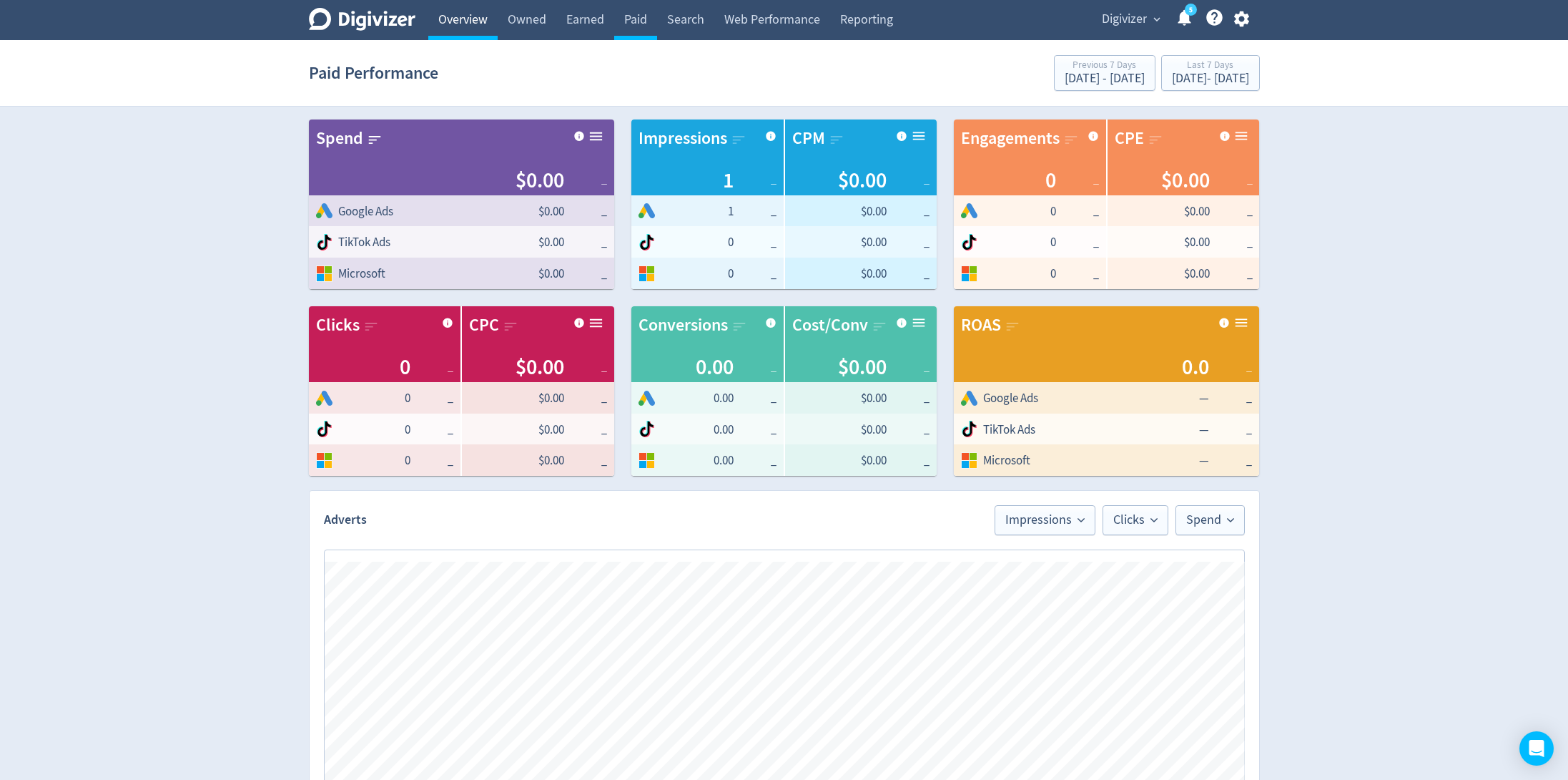
click at [463, 17] on link "Overview" at bounding box center [463, 20] width 69 height 40
